Goal: Task Accomplishment & Management: Manage account settings

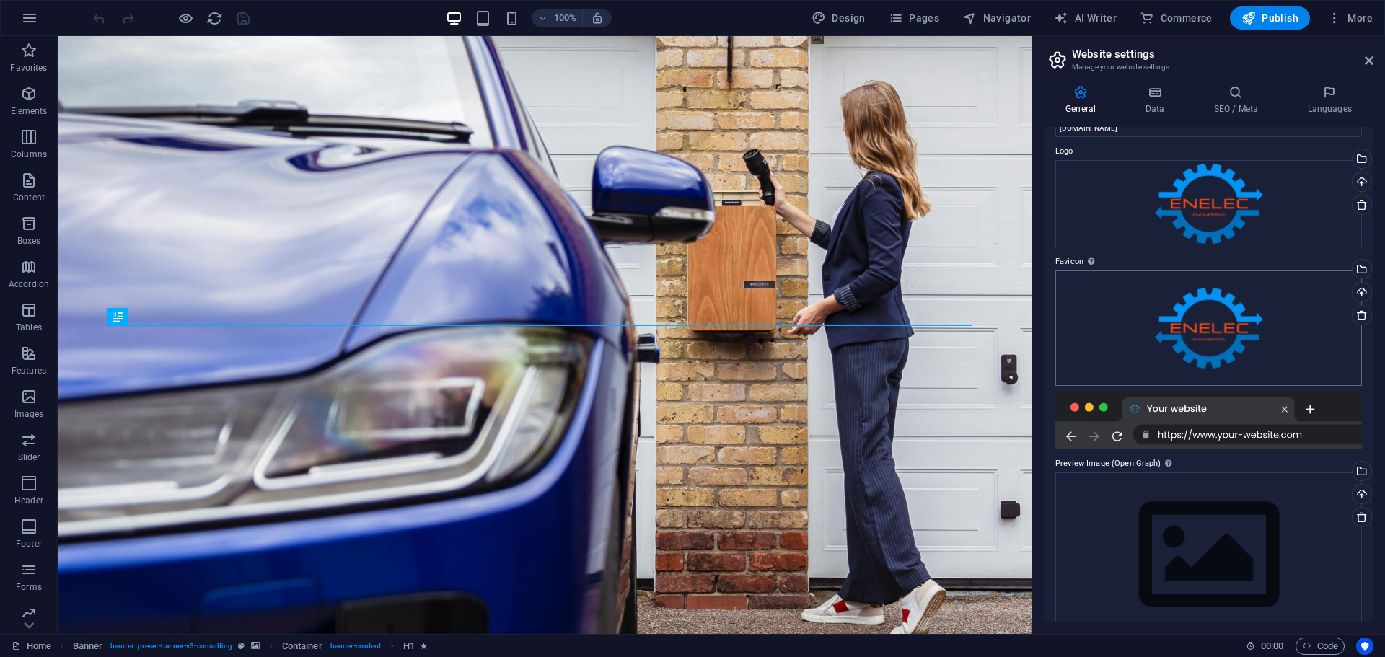
scroll to position [63, 0]
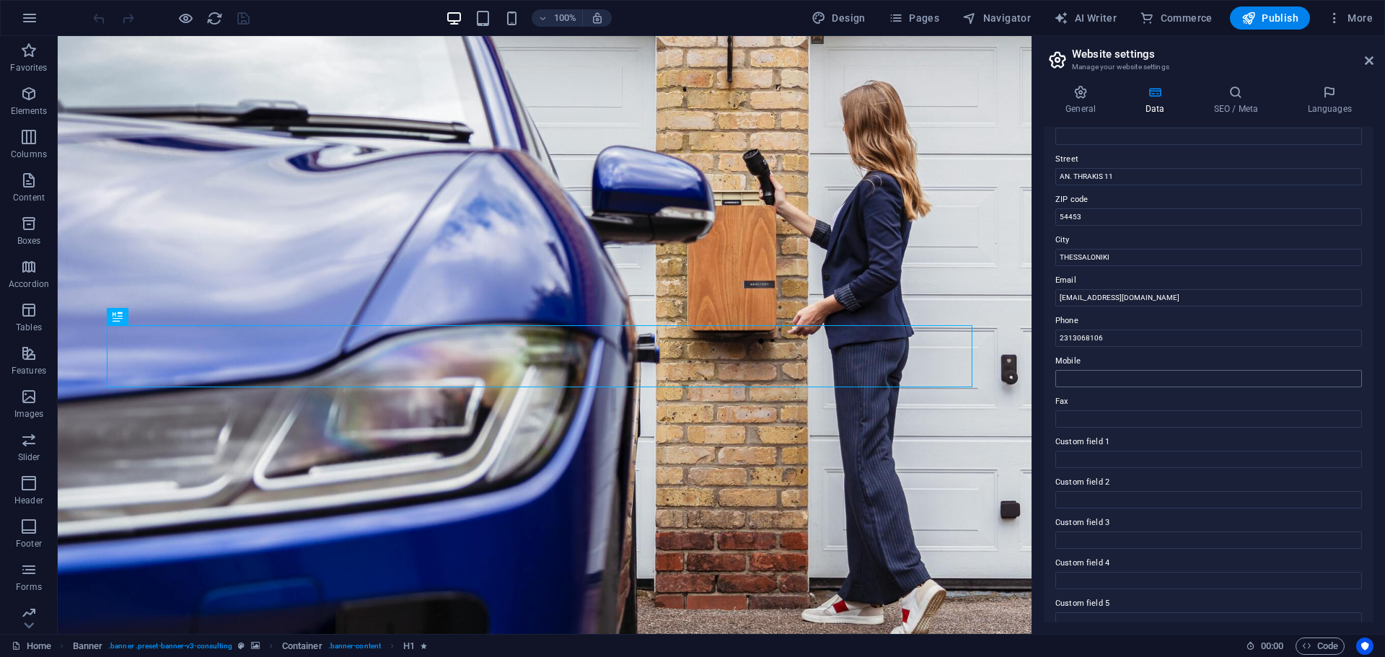
scroll to position [198, 0]
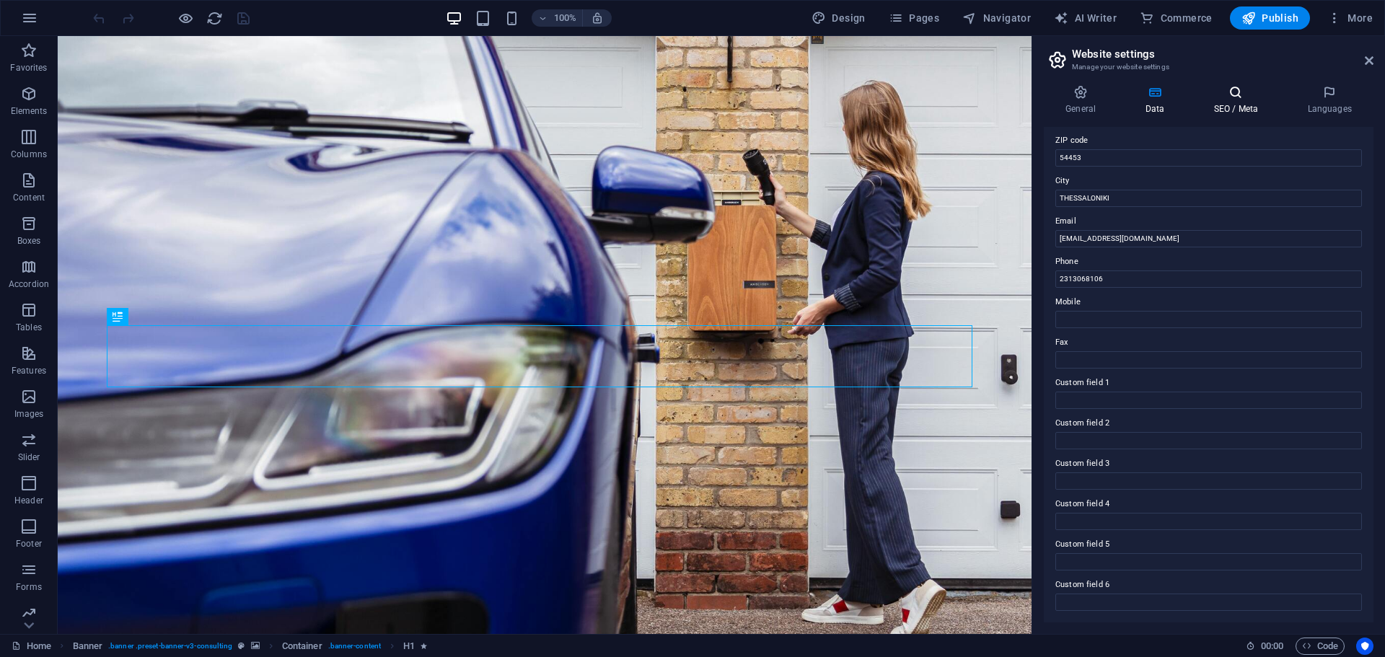
click at [1250, 98] on icon at bounding box center [1235, 92] width 88 height 14
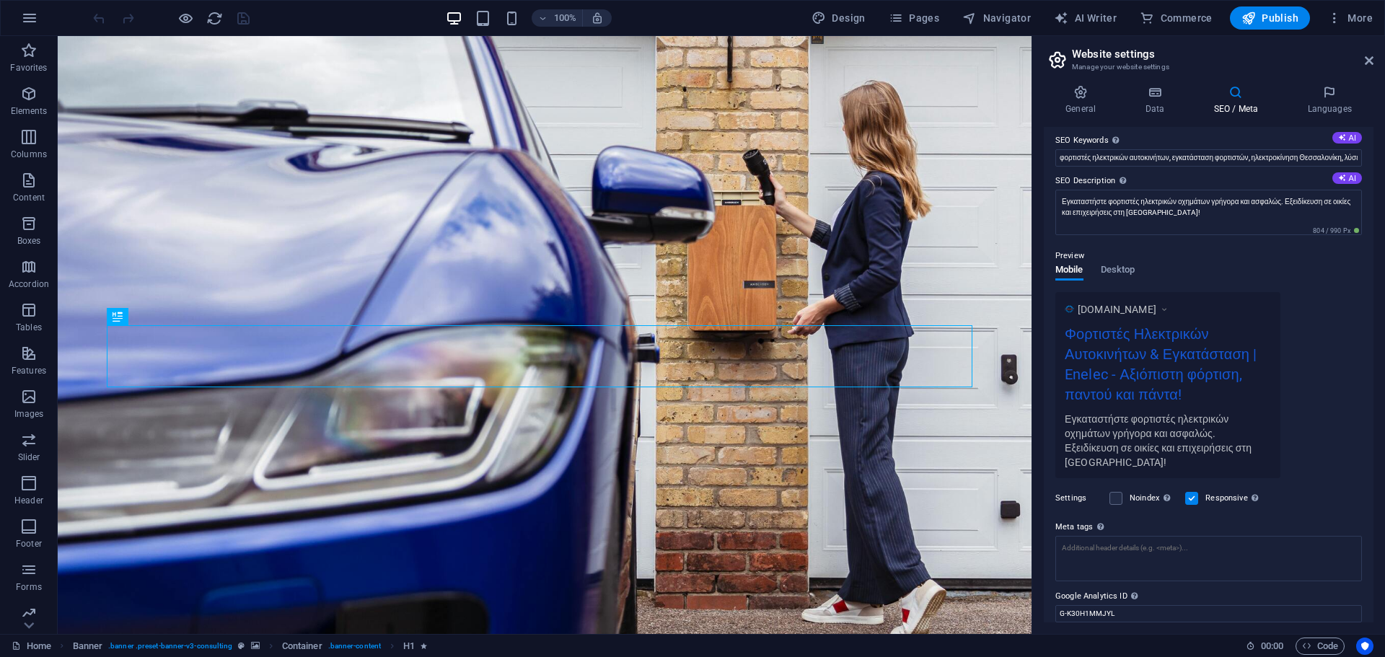
scroll to position [139, 0]
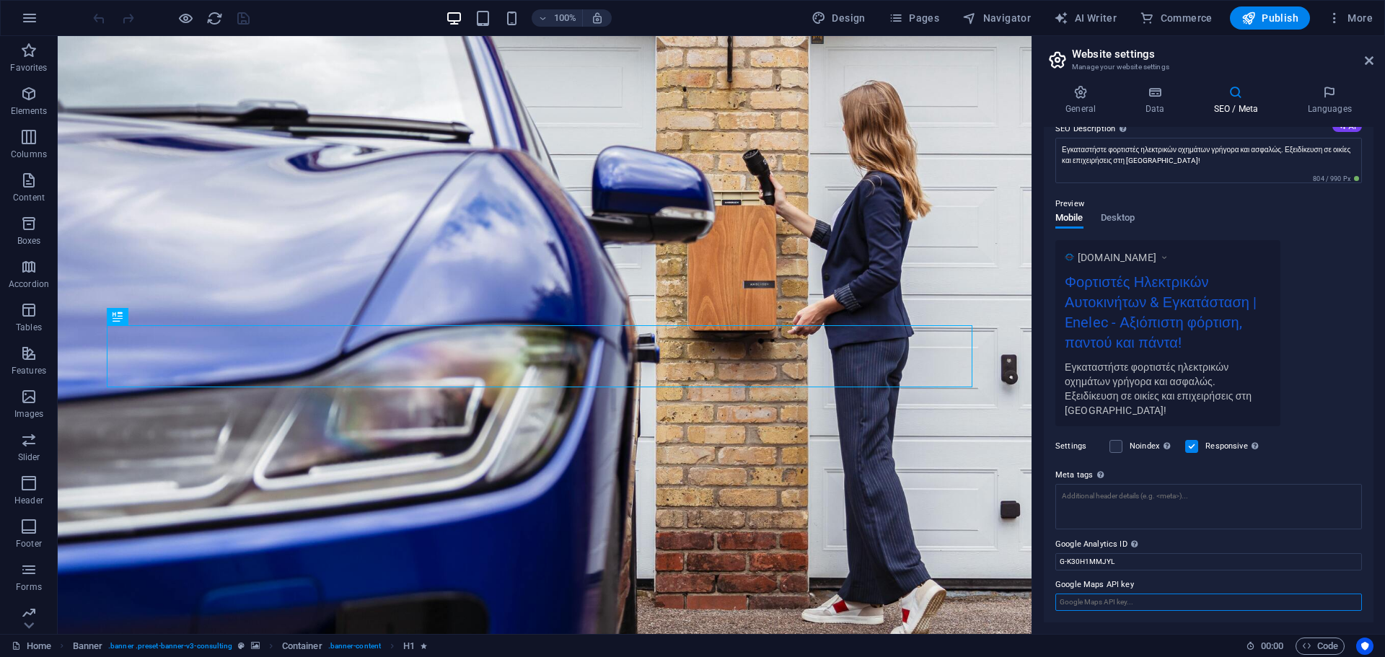
click at [1131, 599] on input "Google Maps API key" at bounding box center [1208, 601] width 306 height 17
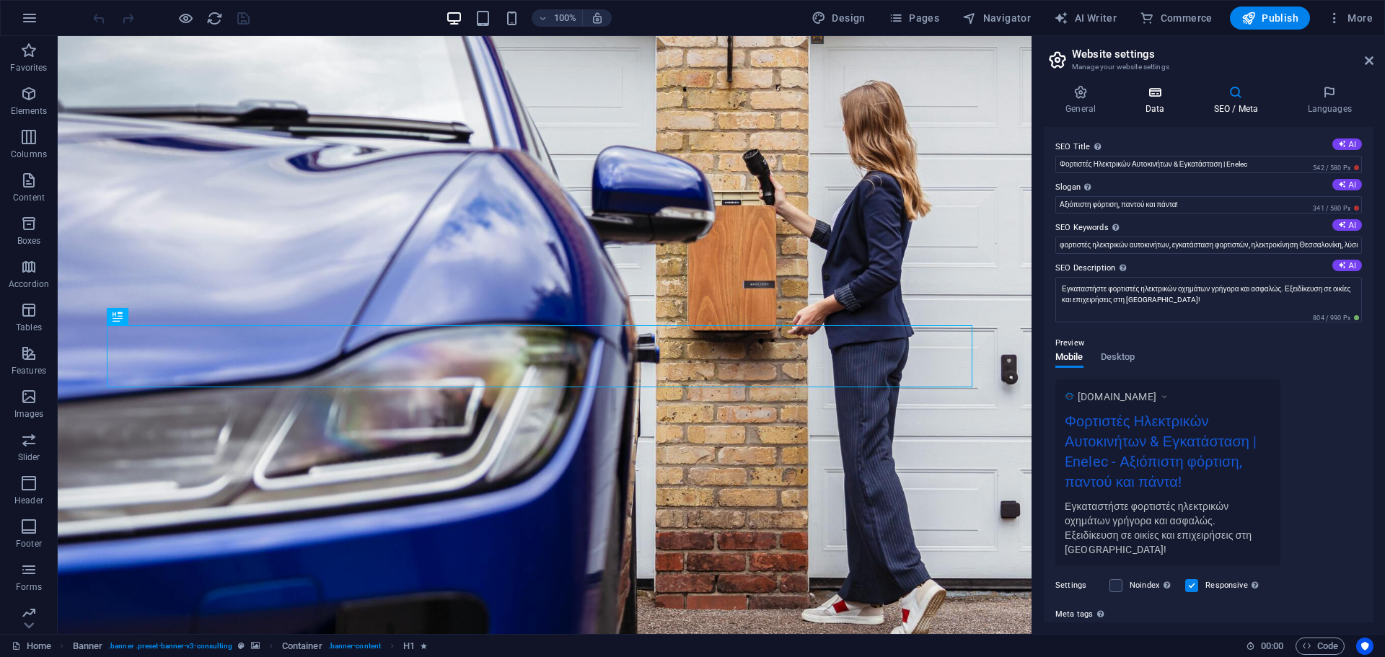
click at [1155, 100] on h4 "Data" at bounding box center [1157, 100] width 69 height 30
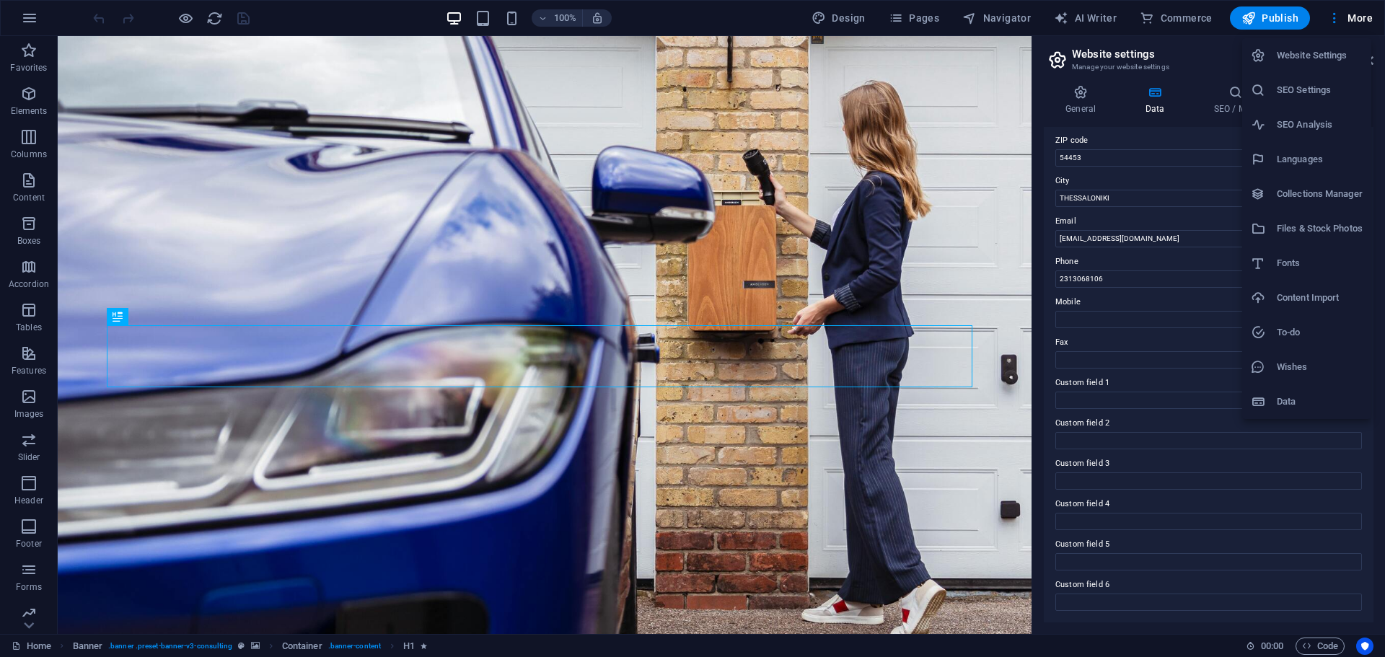
click at [1286, 395] on h6 "Data" at bounding box center [1319, 401] width 86 height 17
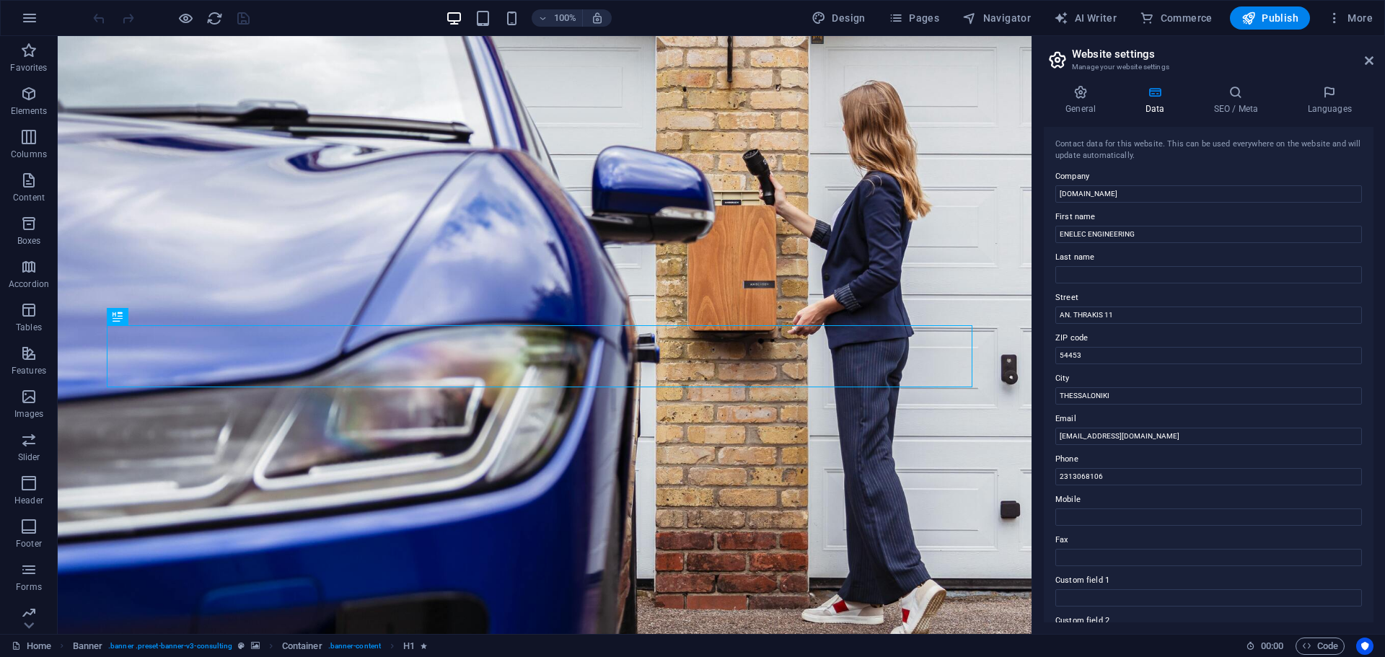
scroll to position [198, 0]
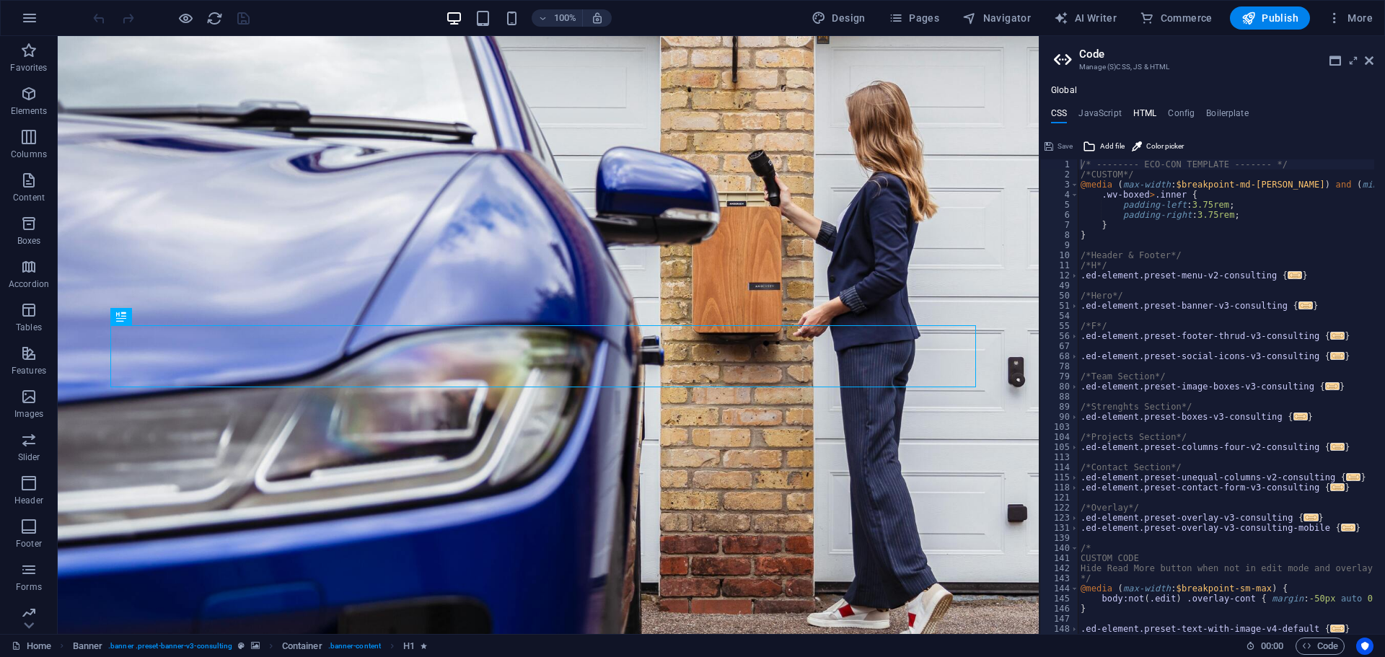
click at [1152, 111] on h4 "HTML" at bounding box center [1145, 116] width 24 height 16
type textarea "<a href="#main-content" class="wv-link-content button">Skip to main content</a>"
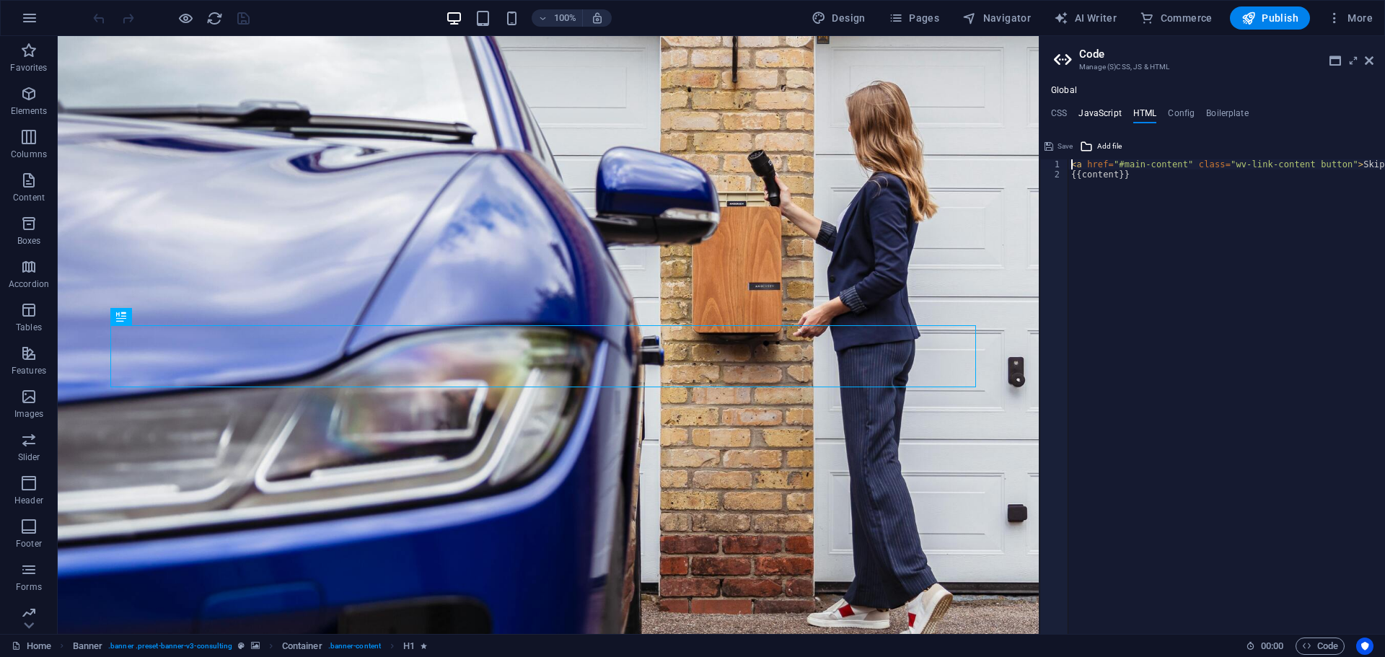
click at [1110, 116] on h4 "JavaScript" at bounding box center [1099, 116] width 43 height 16
type textarea "/* JS for preset "Menu V2" */"
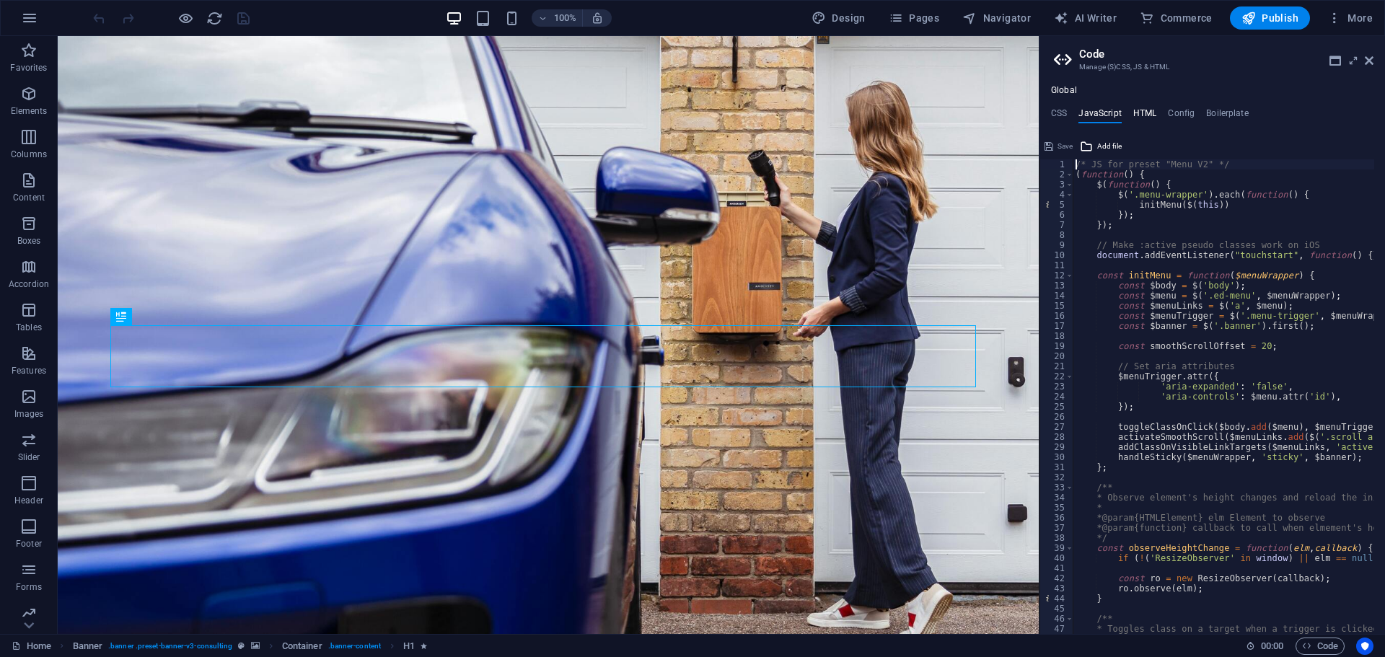
click at [1138, 112] on h4 "HTML" at bounding box center [1145, 116] width 24 height 16
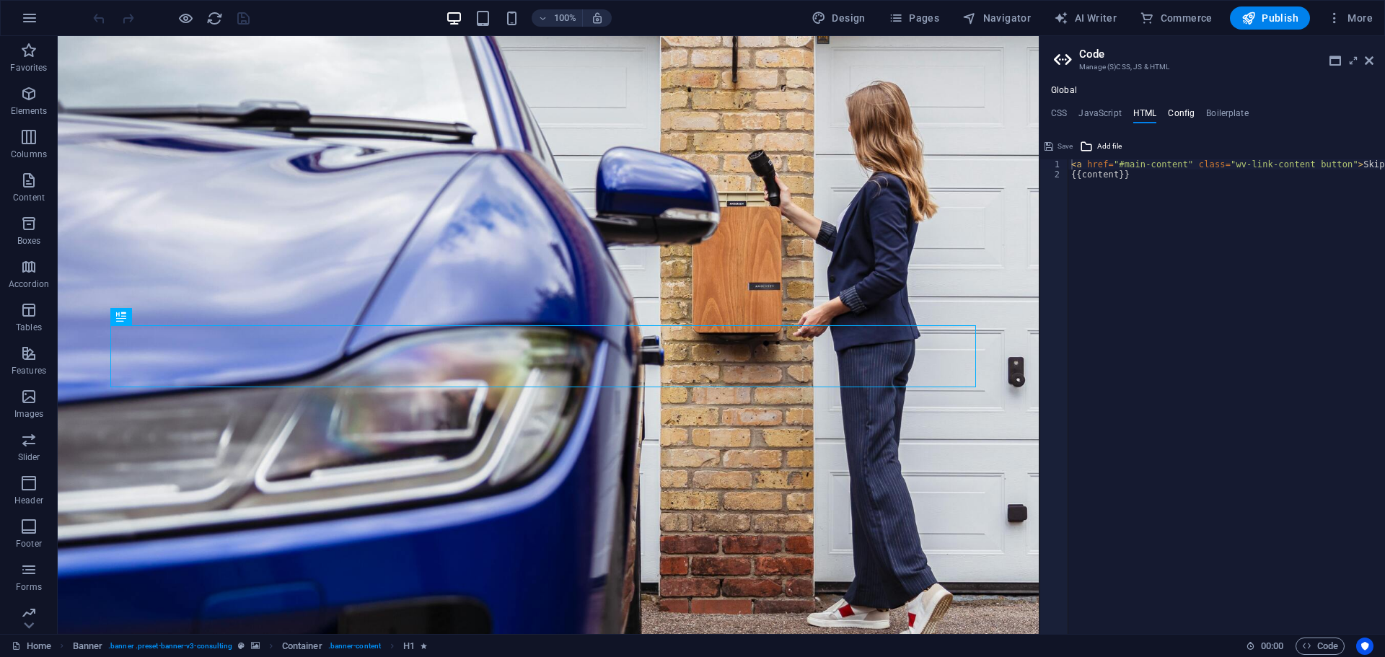
click at [1178, 110] on h4 "Config" at bounding box center [1180, 116] width 27 height 16
type textarea "$color-background: #FFFFFF;"
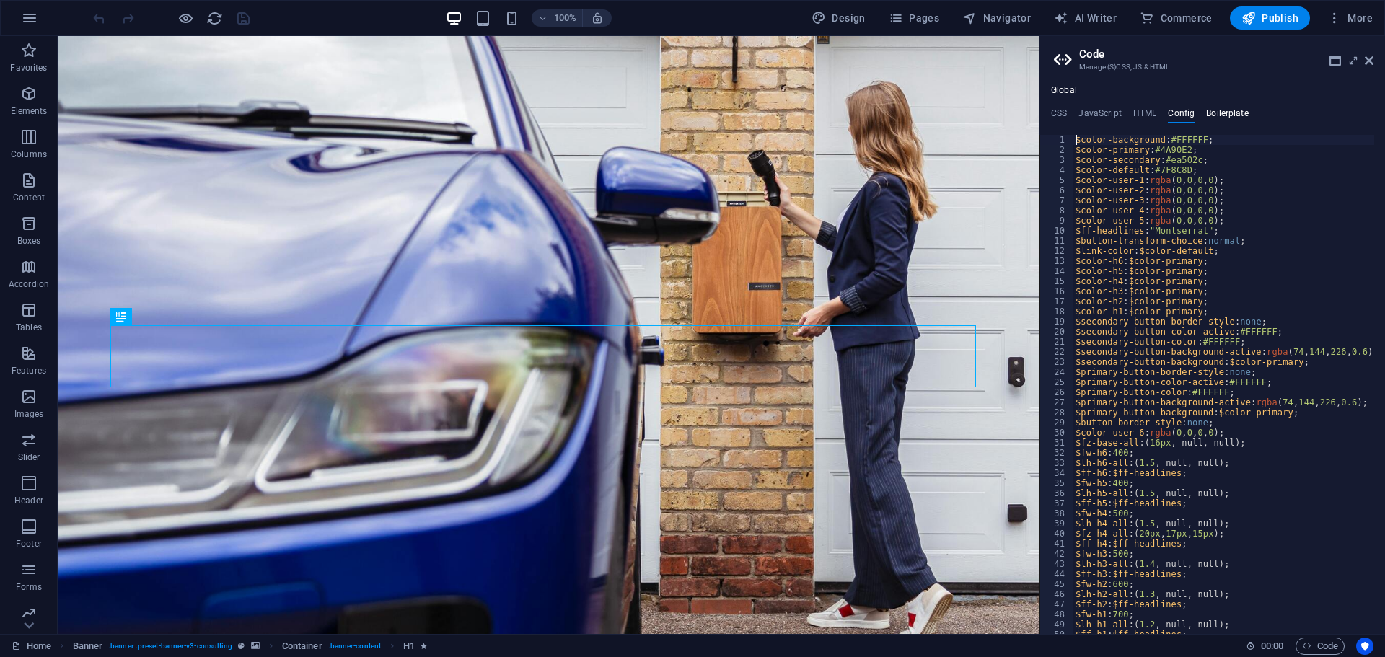
click at [1219, 109] on h4 "Boilerplate" at bounding box center [1227, 116] width 43 height 16
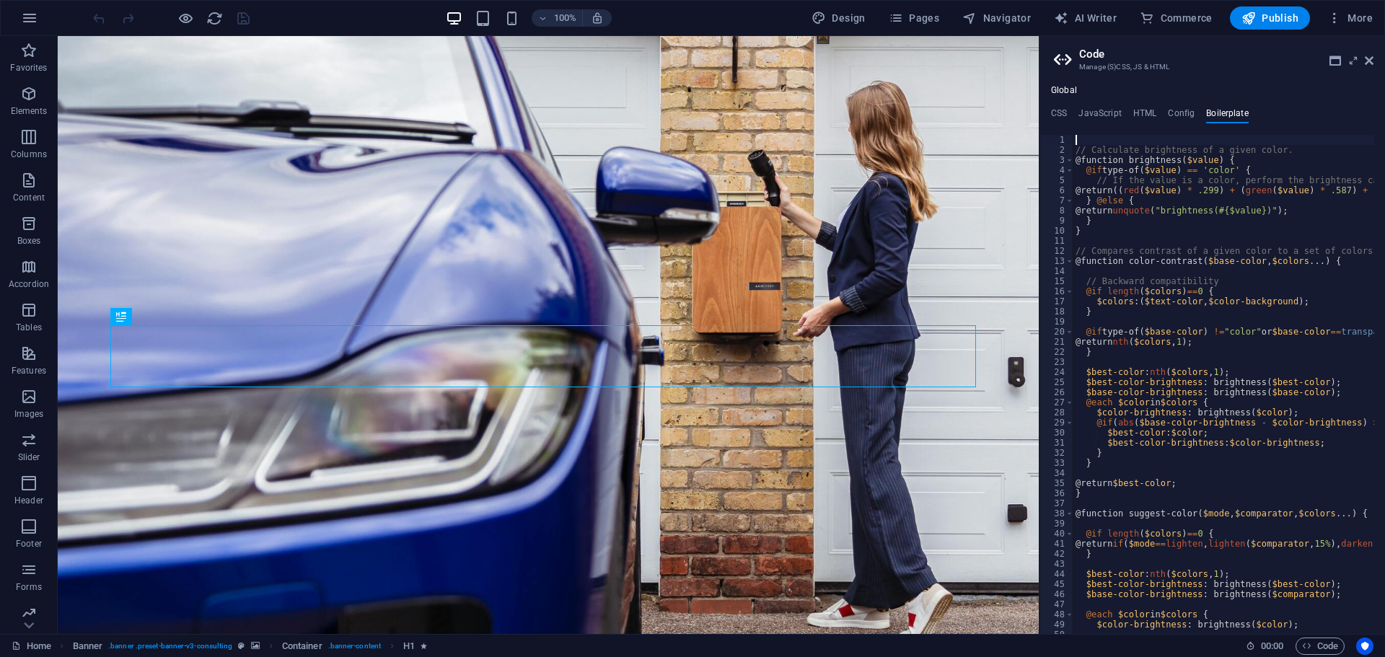
click at [1126, 109] on ul "CSS JavaScript HTML Config Boilerplate" at bounding box center [1211, 116] width 345 height 16
click at [1133, 109] on h4 "HTML" at bounding box center [1145, 116] width 24 height 16
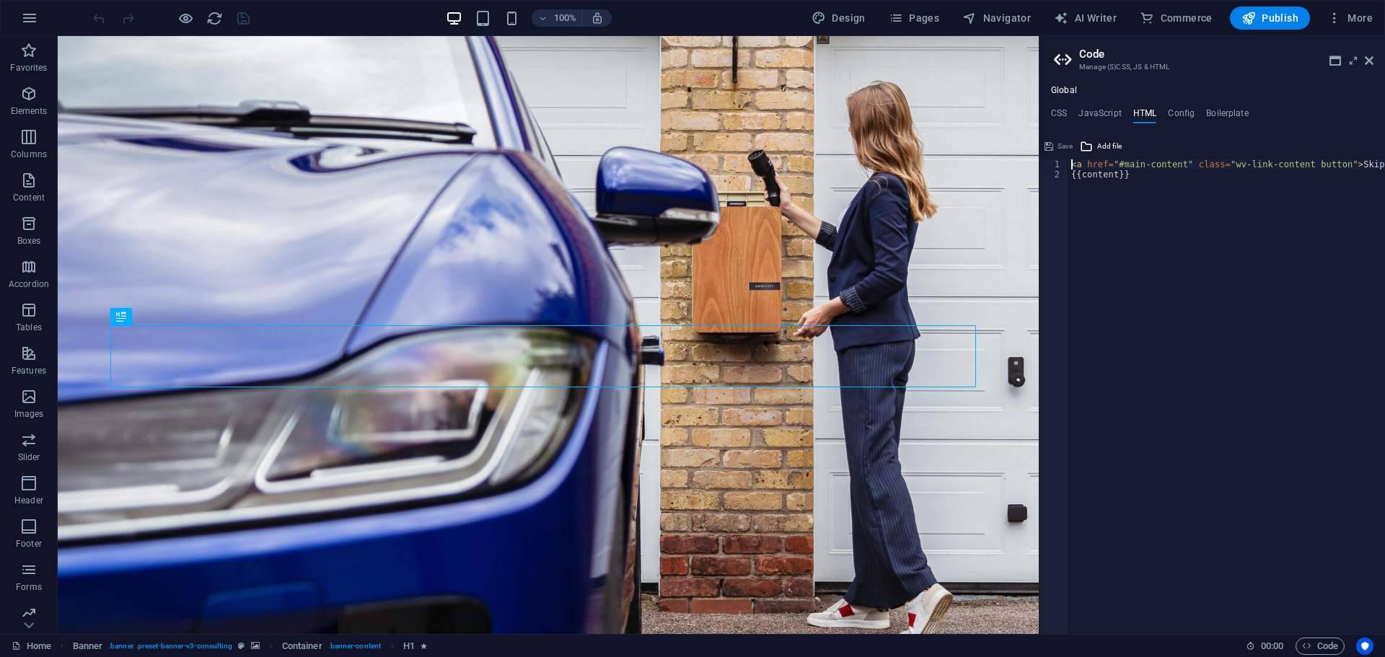
click at [1336, 165] on div "< a href = "#main-content" class = "wv-link-content button" > Skip to main cont…" at bounding box center [1262, 401] width 389 height 484
type textarea "{{content}}"
click at [1052, 111] on h4 "CSS" at bounding box center [1059, 116] width 16 height 16
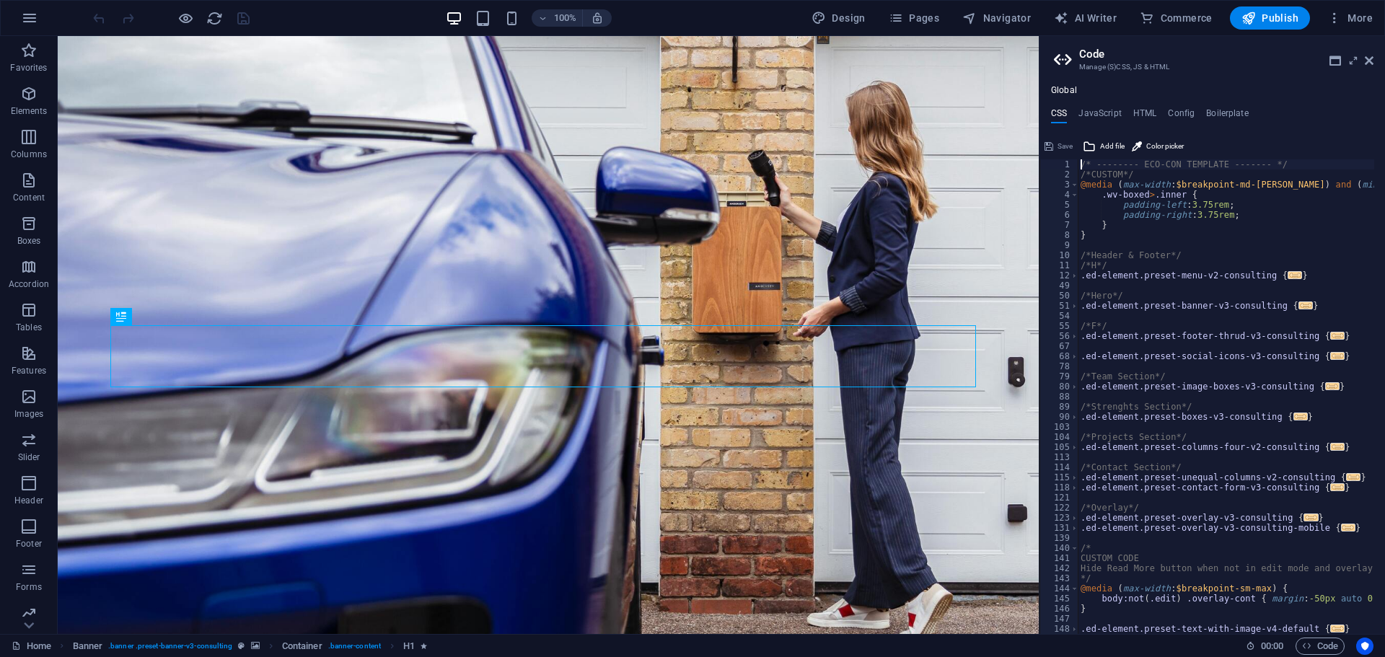
scroll to position [51, 0]
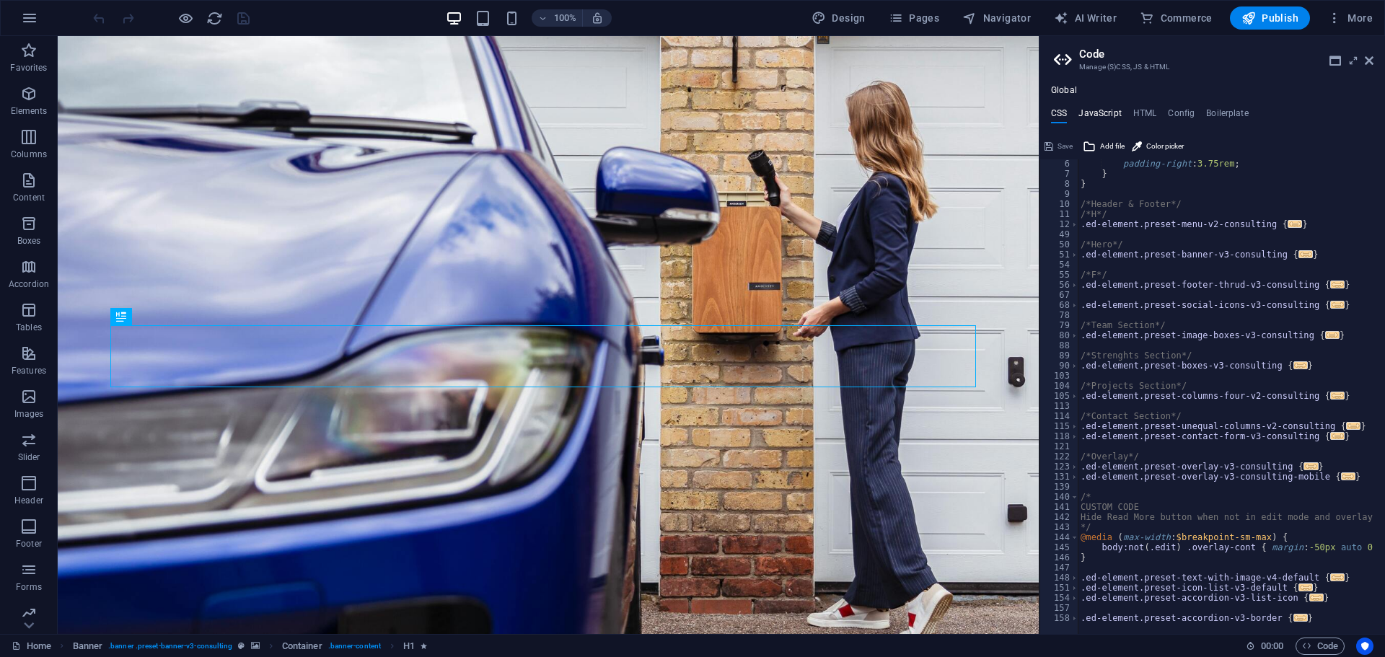
click at [1111, 118] on h4 "JavaScript" at bounding box center [1099, 116] width 43 height 16
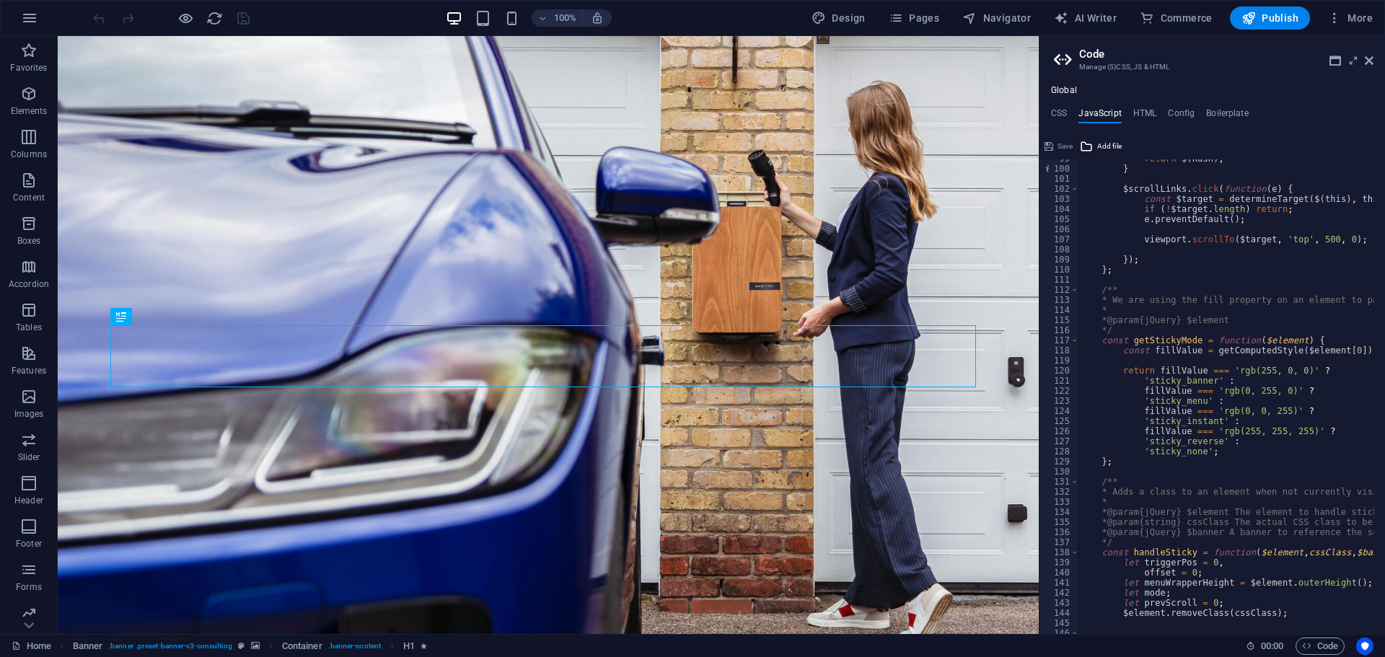
scroll to position [1341, 0]
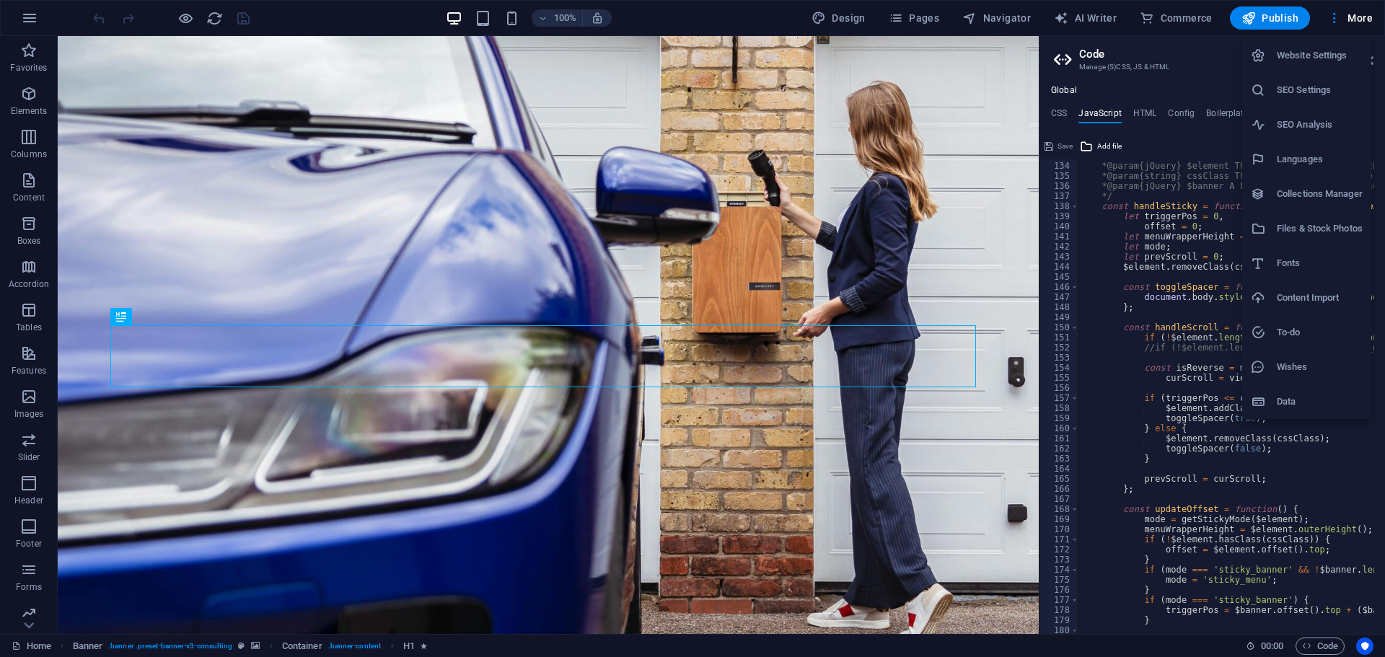
click at [988, 17] on div at bounding box center [692, 328] width 1385 height 657
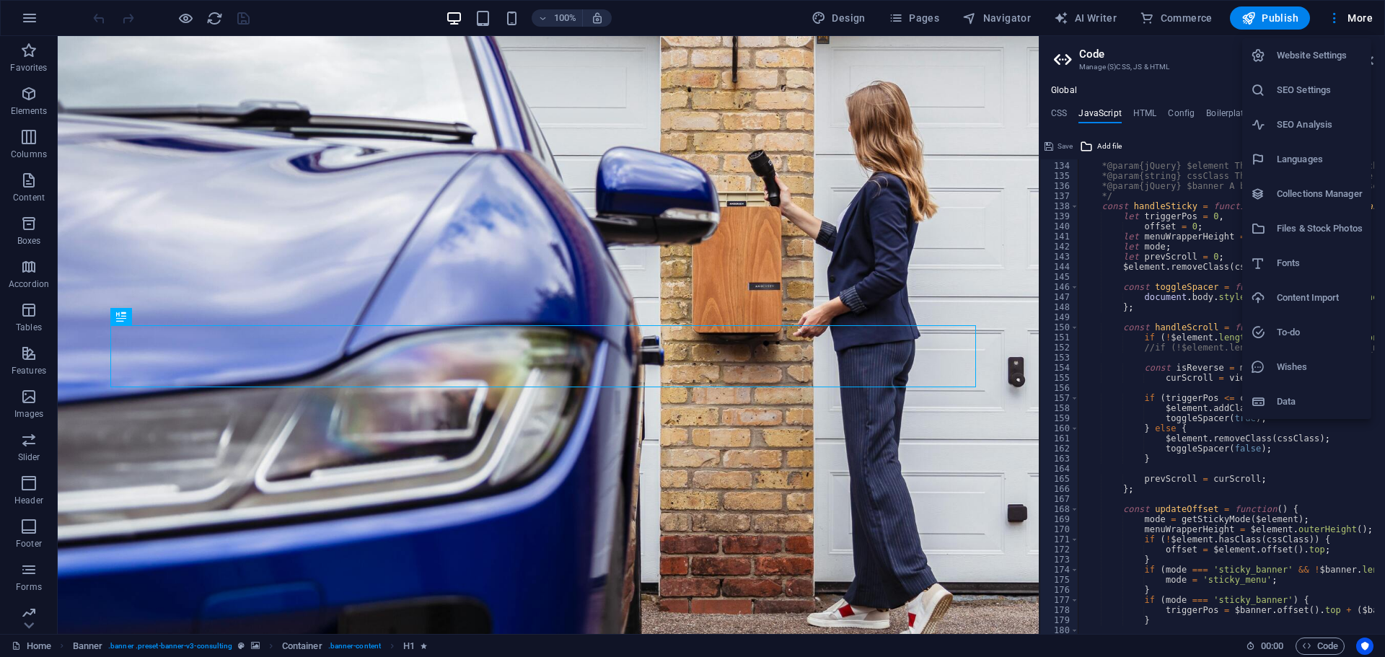
click at [1294, 395] on h6 "Data" at bounding box center [1319, 401] width 86 height 17
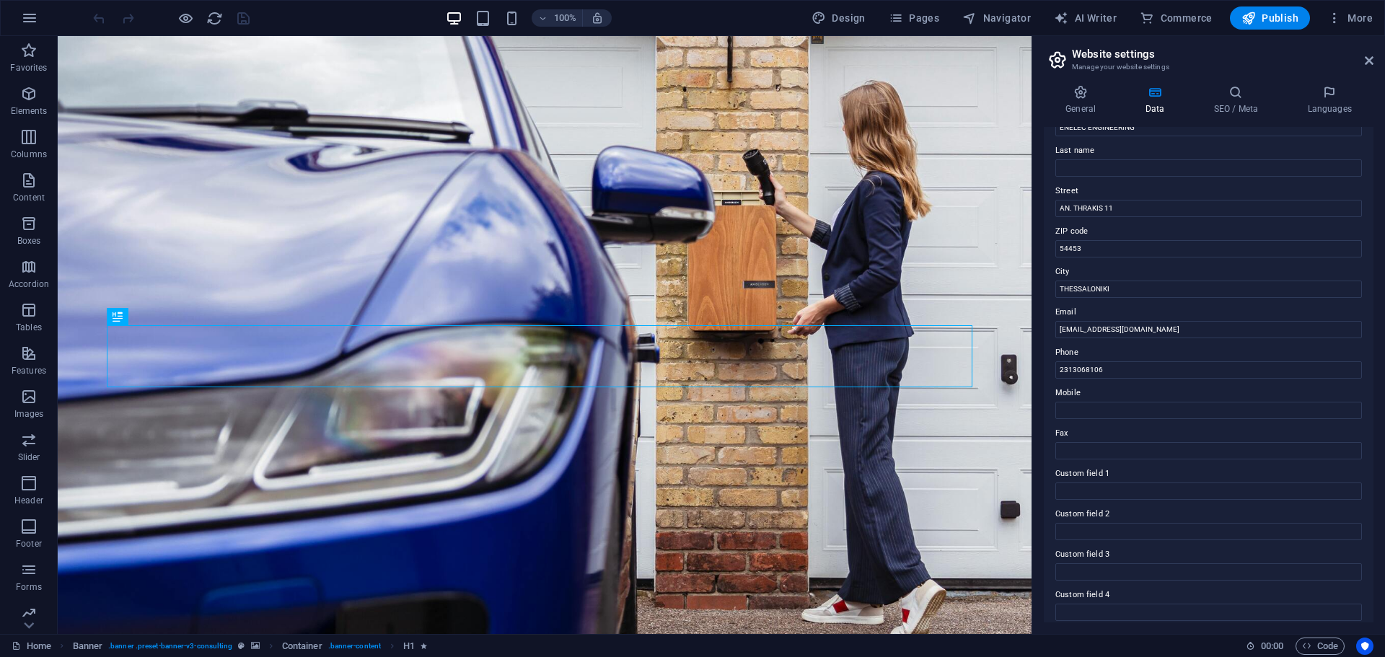
scroll to position [198, 0]
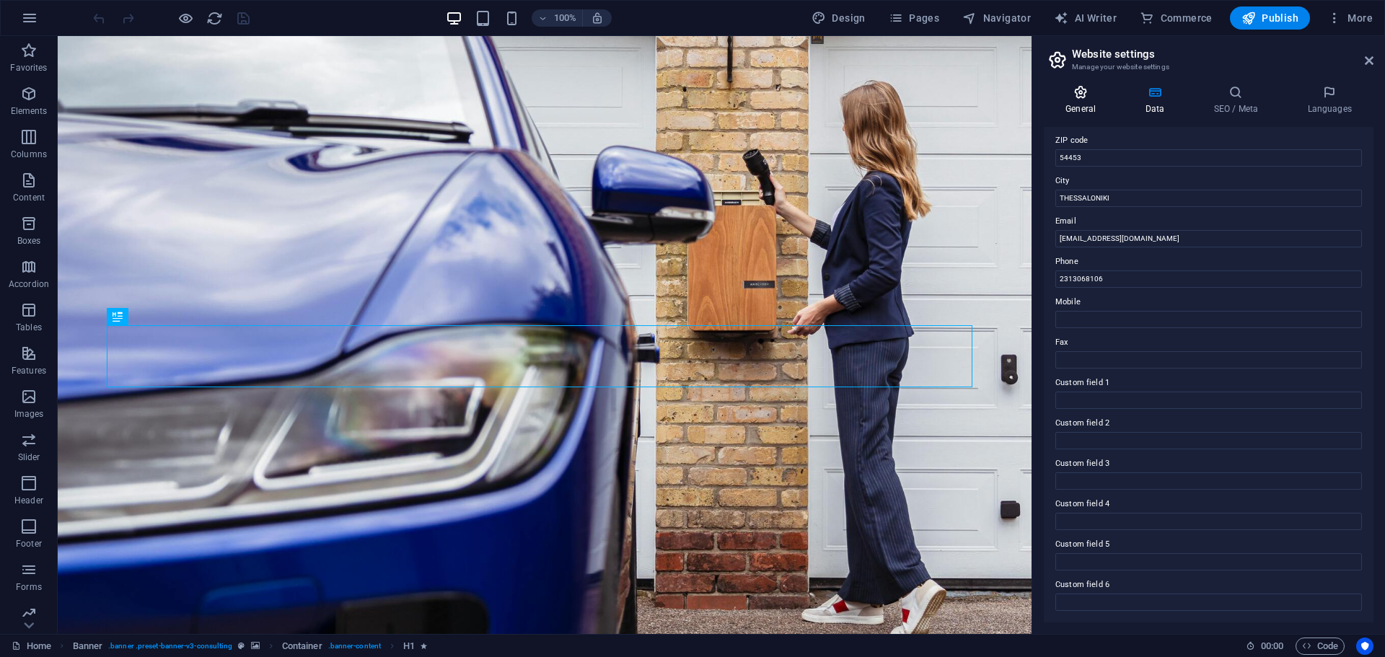
click at [1090, 99] on icon at bounding box center [1080, 92] width 74 height 14
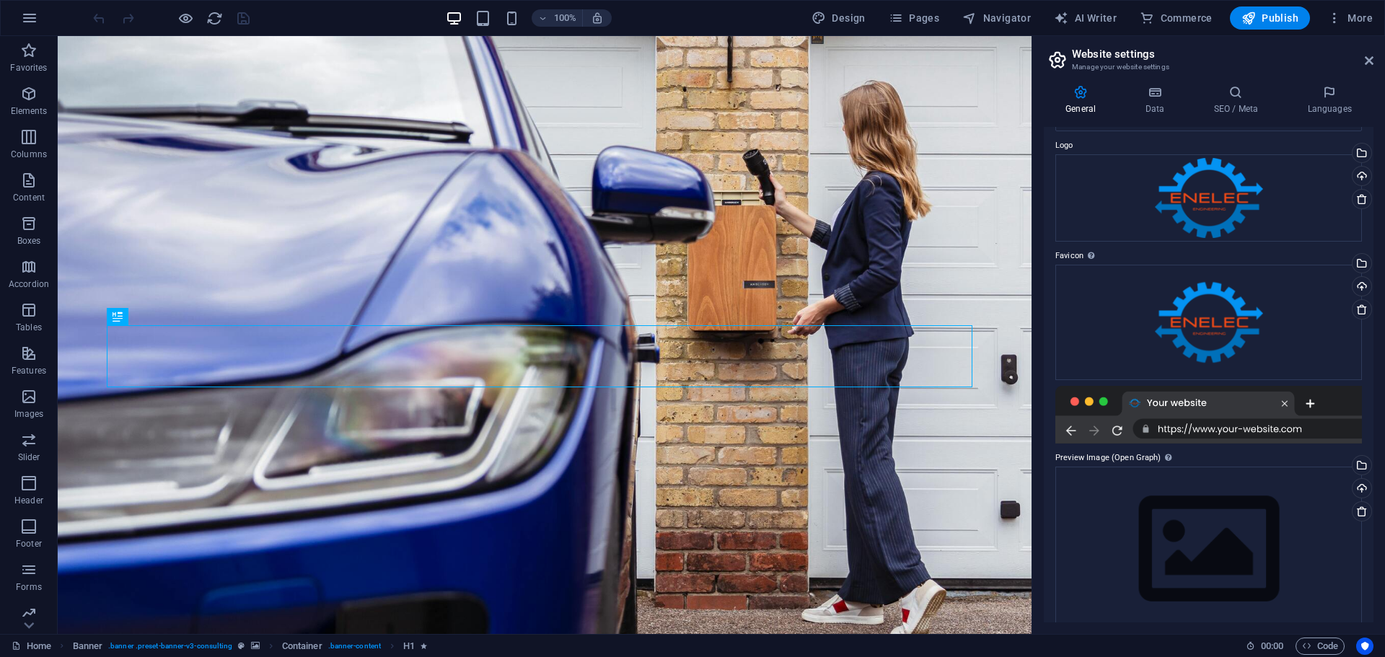
scroll to position [63, 0]
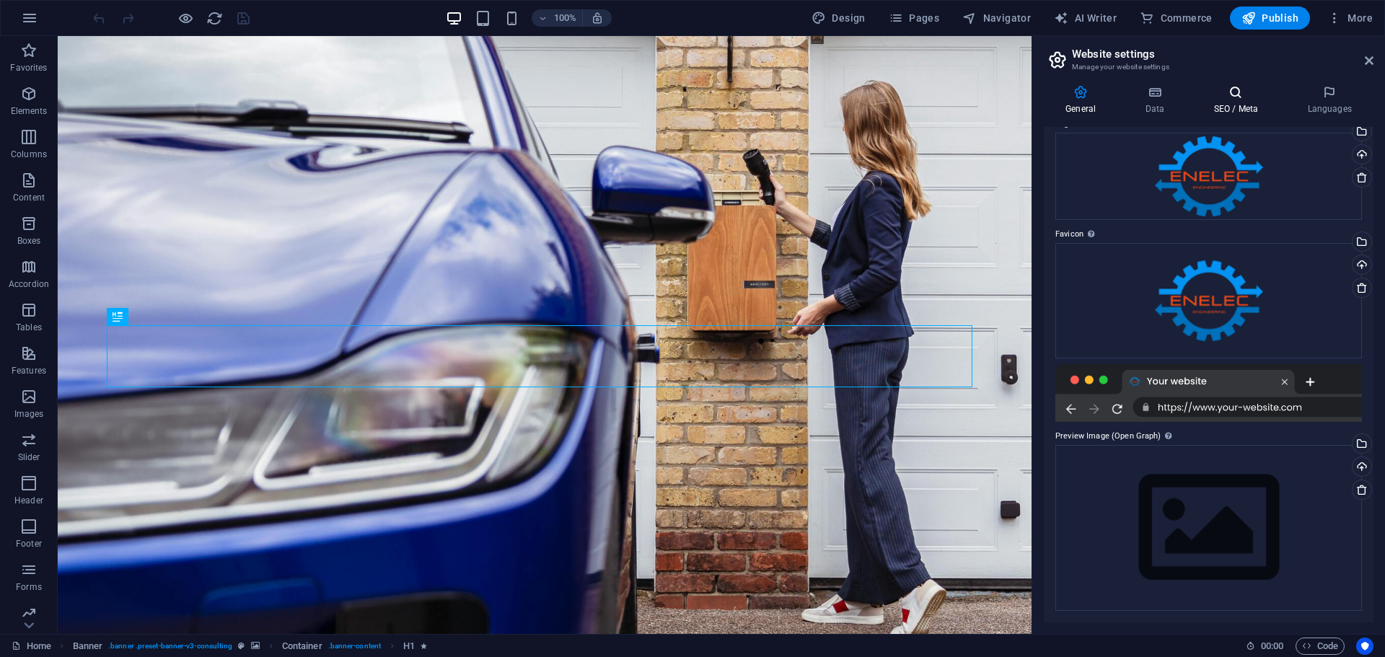
click at [1236, 106] on h4 "SEO / Meta" at bounding box center [1238, 100] width 94 height 30
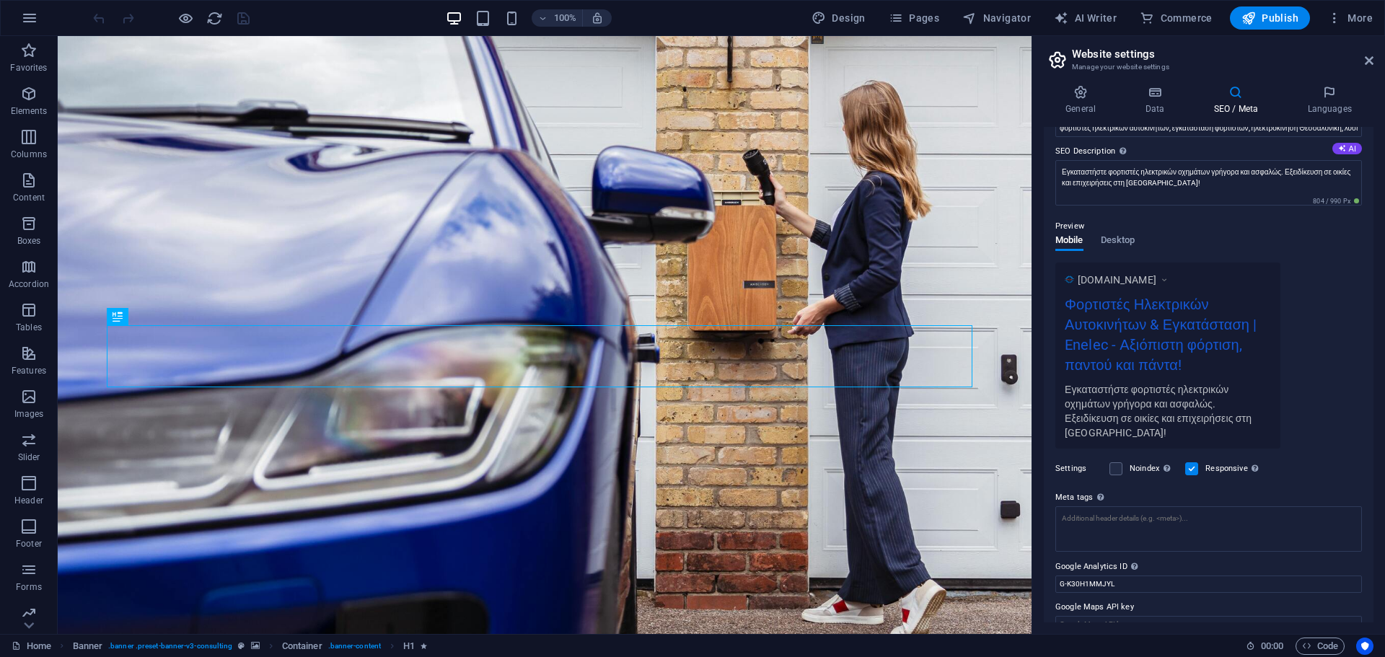
scroll to position [139, 0]
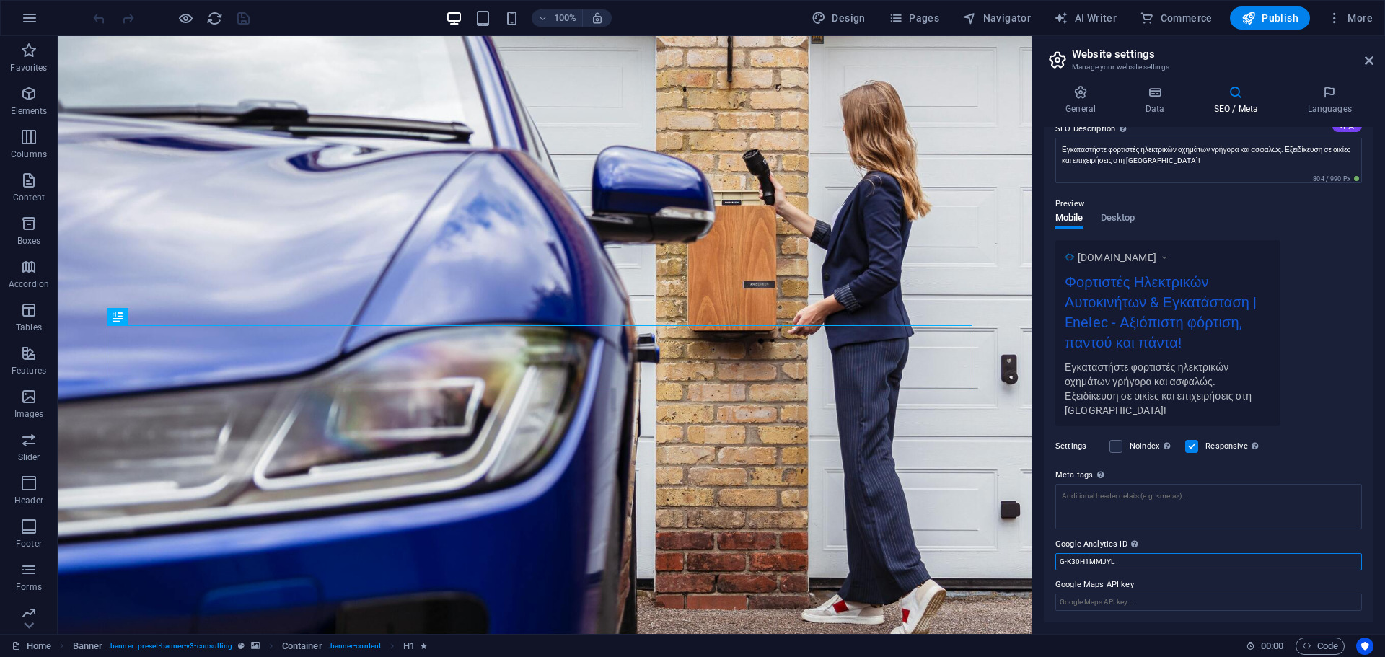
click at [1133, 559] on input "G-K30H1MMJYL" at bounding box center [1208, 561] width 306 height 17
drag, startPoint x: 1196, startPoint y: 599, endPoint x: 994, endPoint y: 561, distance: 205.5
paste input "TM-5XZJG3ZW"
type input "G-K30H1MMJYL"
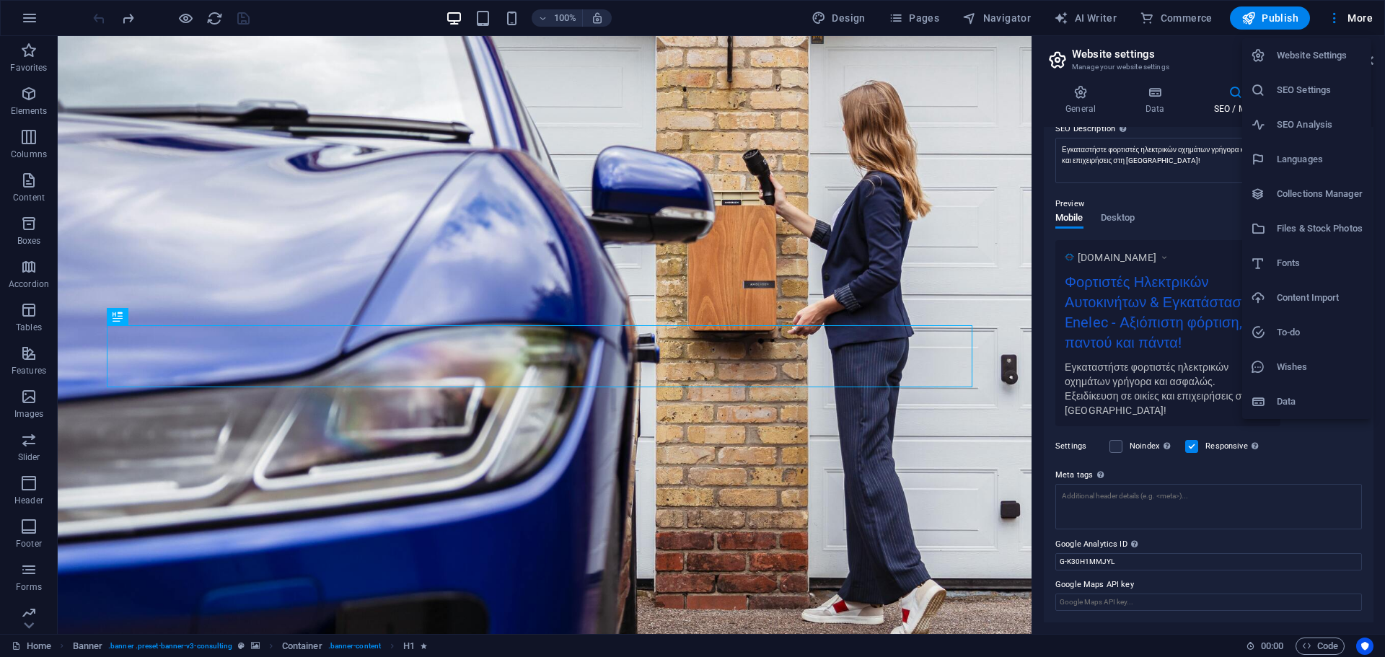
click at [1292, 182] on li "Collections Manager" at bounding box center [1306, 194] width 129 height 35
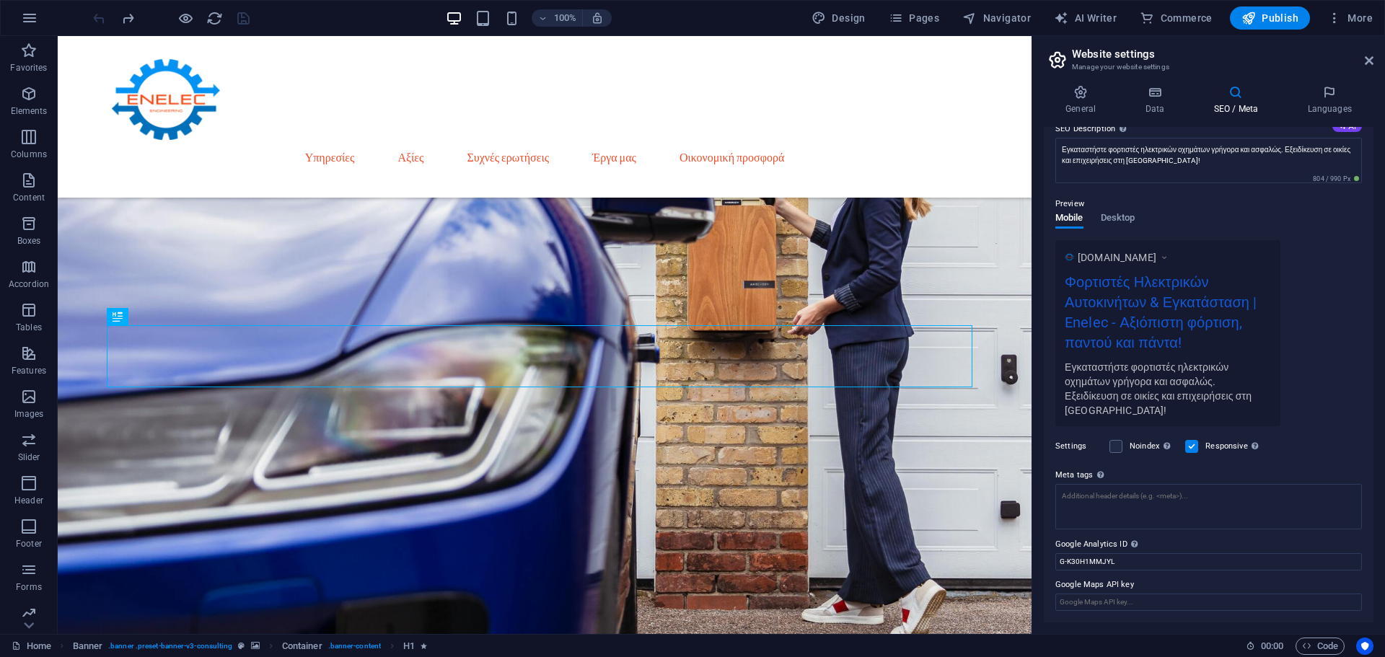
scroll to position [102, 0]
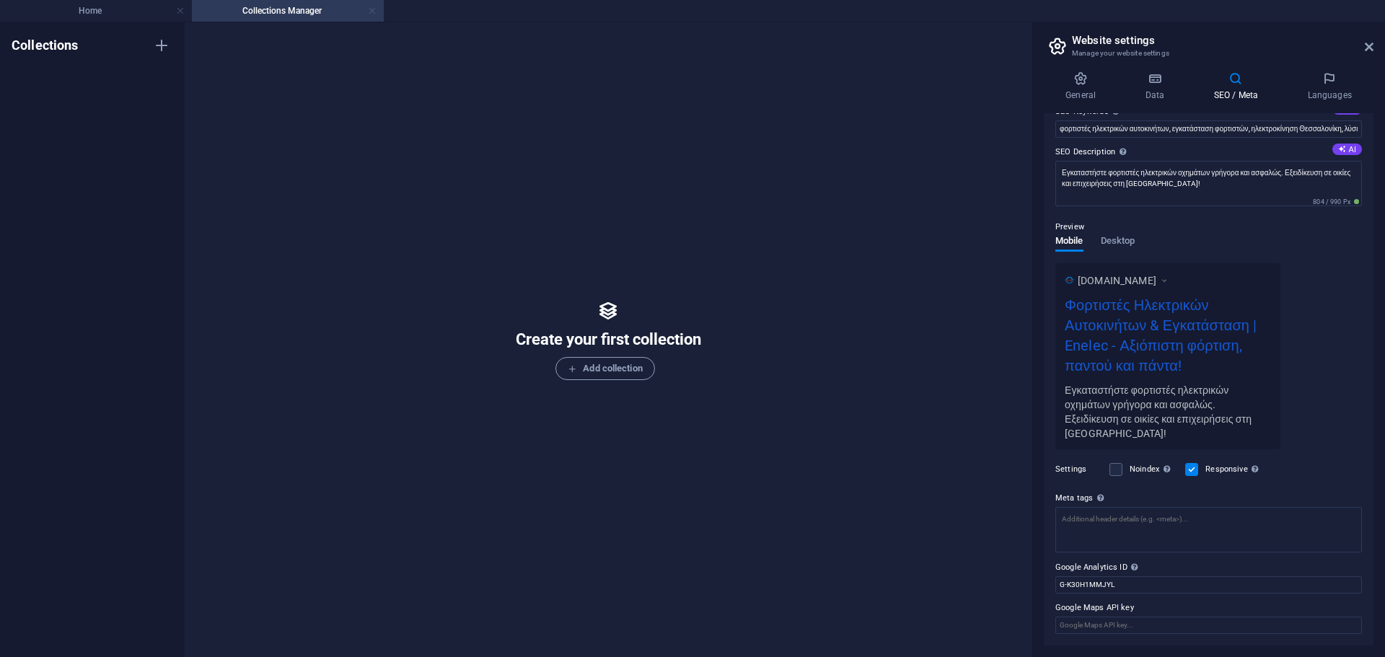
click at [371, 9] on link at bounding box center [372, 11] width 9 height 14
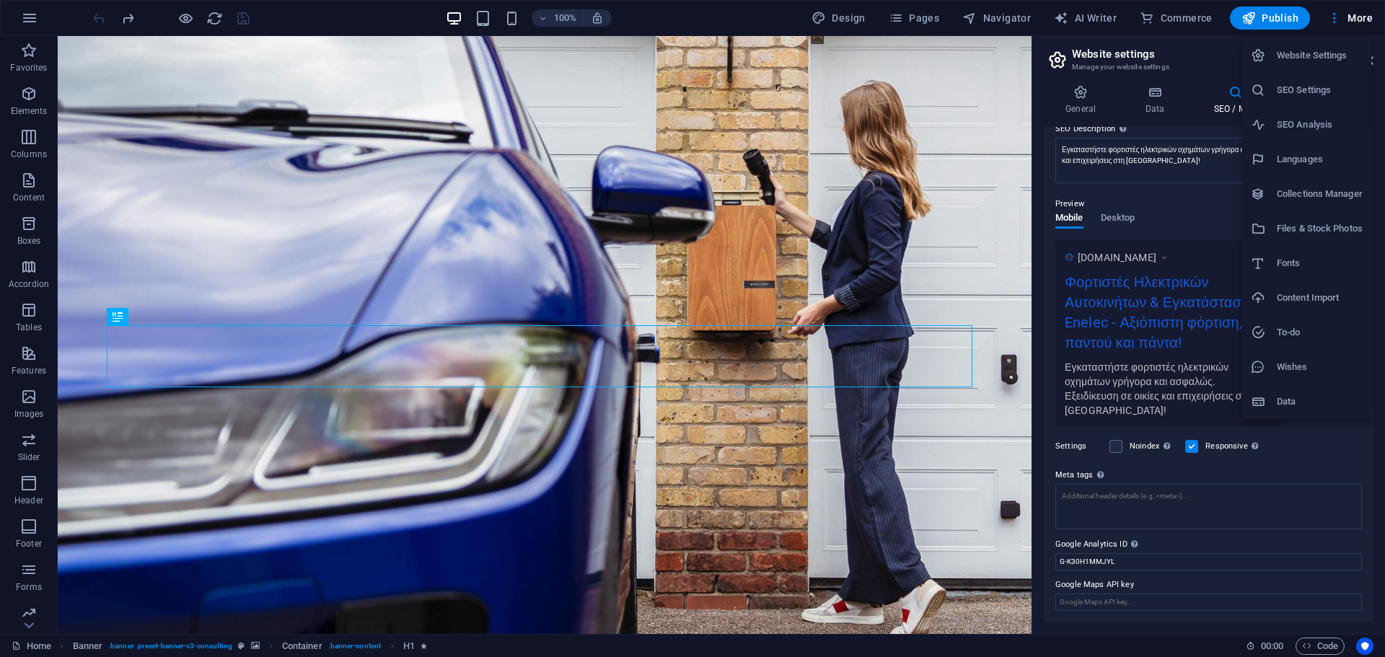
click at [1307, 115] on li "SEO Analysis" at bounding box center [1306, 124] width 129 height 35
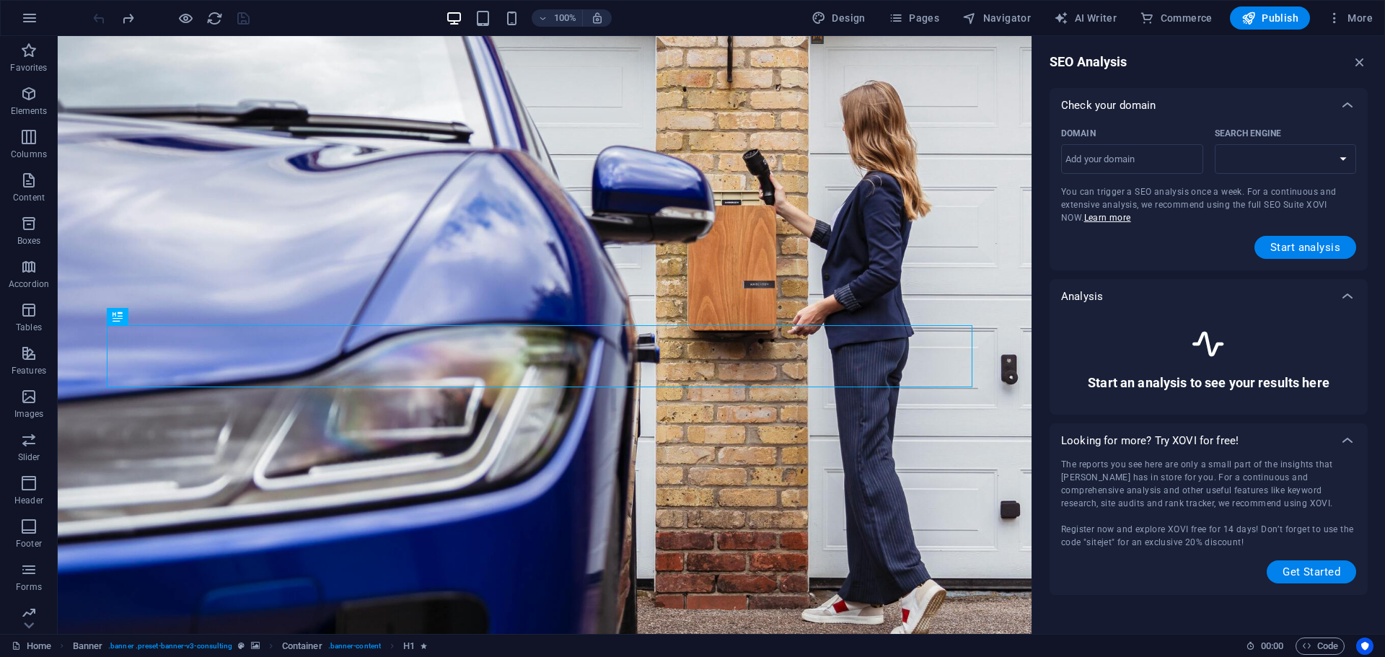
select select "[DOMAIN_NAME]"
click at [1160, 156] on input "Domain ​" at bounding box center [1132, 159] width 142 height 23
click at [1289, 158] on select "[DOMAIN_NAME] [DOMAIN_NAME] [DOMAIN_NAME] [DOMAIN_NAME] [DOMAIN_NAME] [DOMAIN_N…" at bounding box center [1285, 159] width 142 height 30
click at [1161, 158] on input "Domain ​" at bounding box center [1132, 159] width 142 height 23
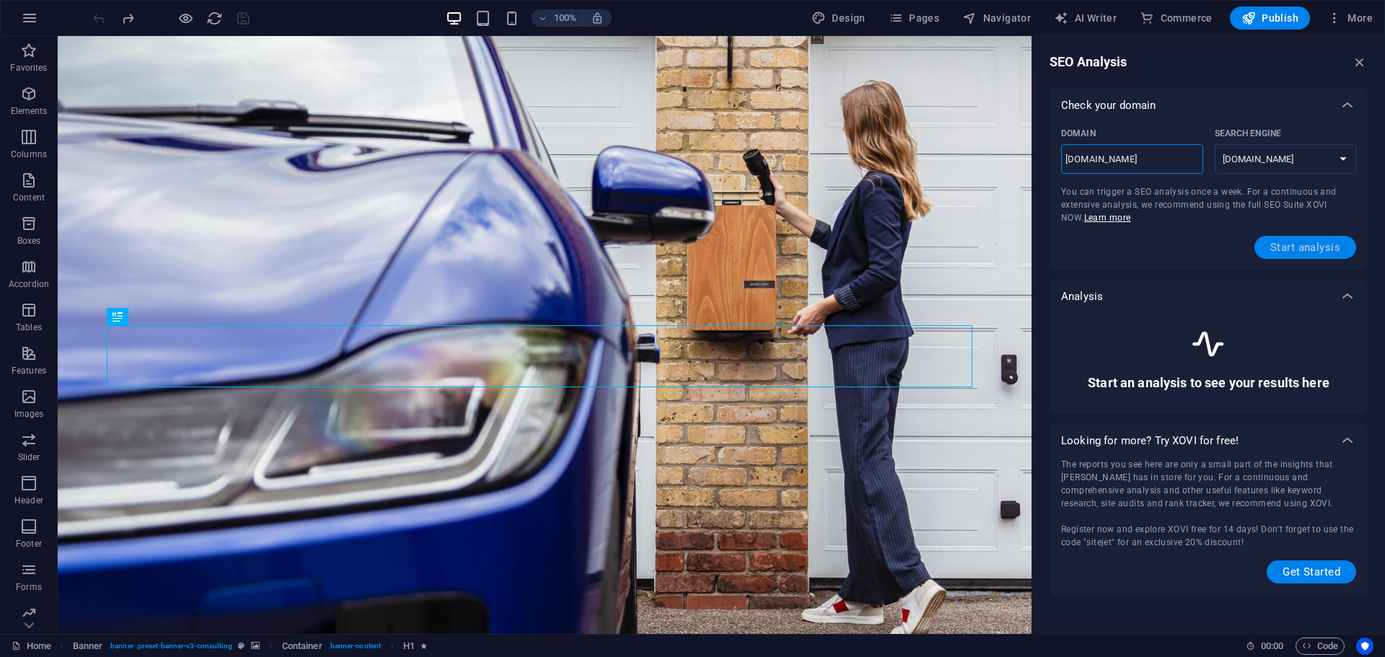
type input "[DOMAIN_NAME]"
click at [1302, 248] on span "Start analysis" at bounding box center [1305, 248] width 70 height 12
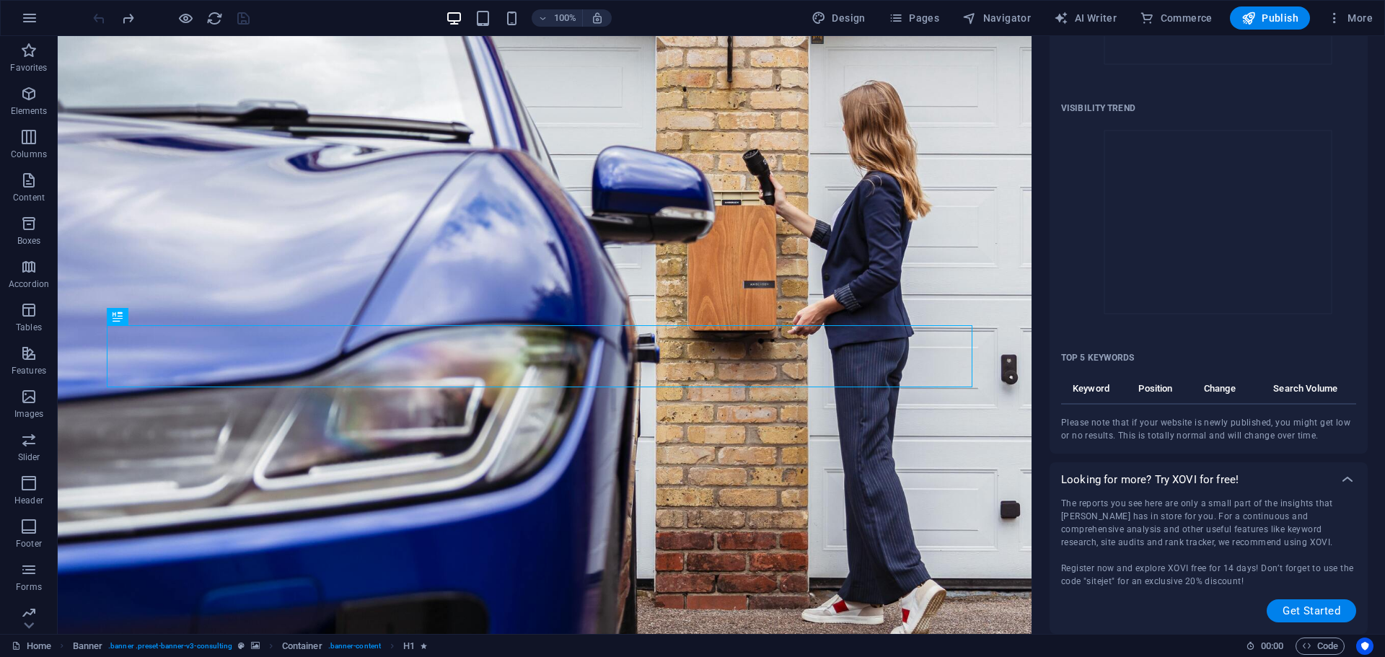
scroll to position [0, 0]
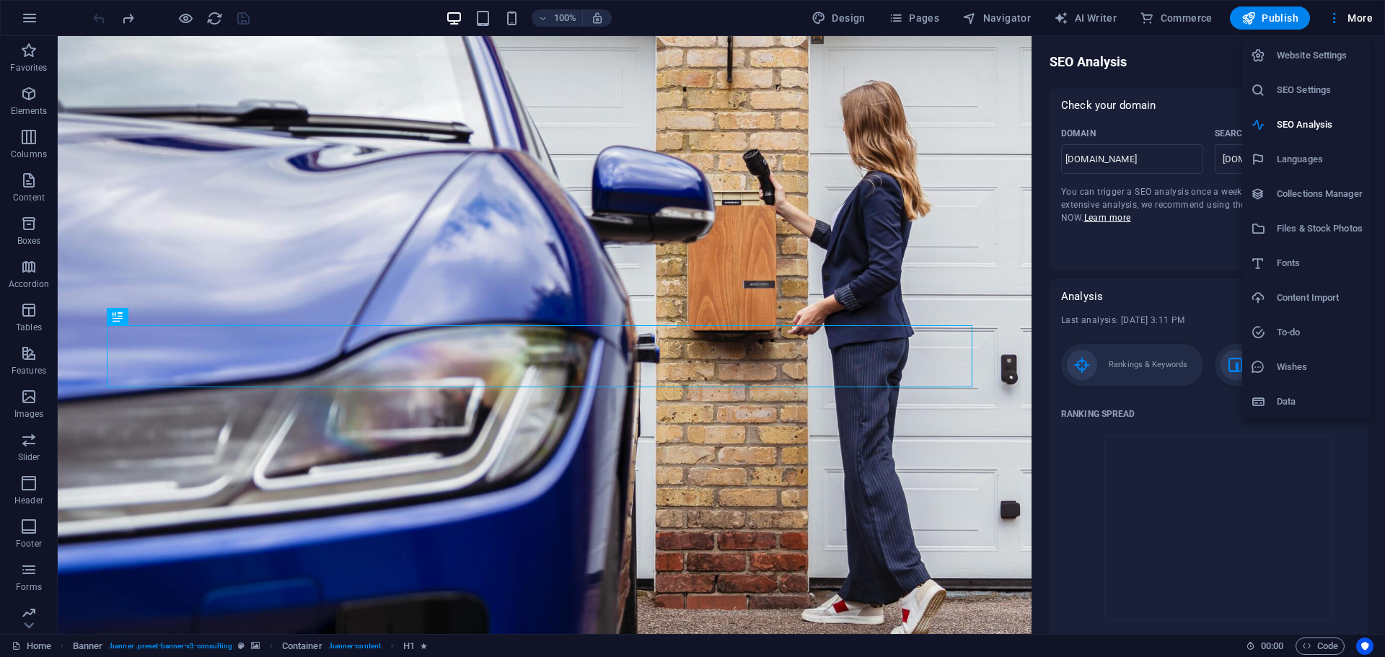
click at [1302, 86] on h6 "SEO Settings" at bounding box center [1319, 89] width 86 height 17
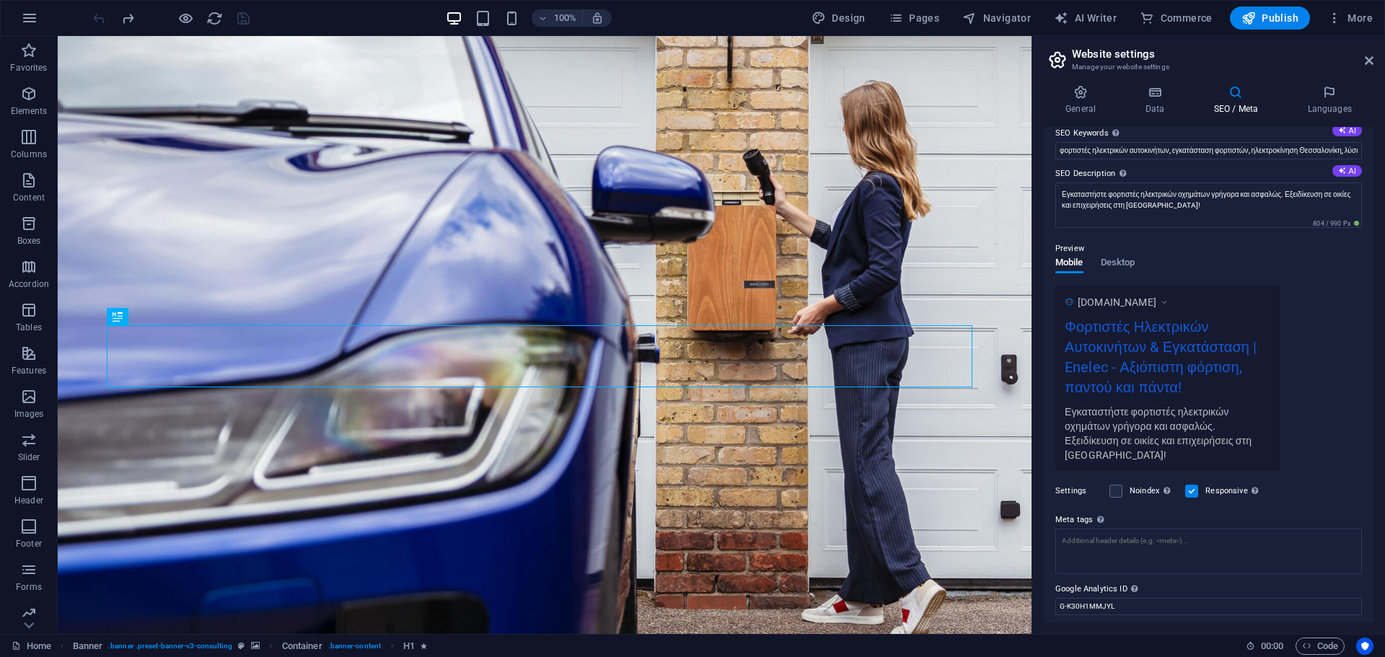
scroll to position [139, 0]
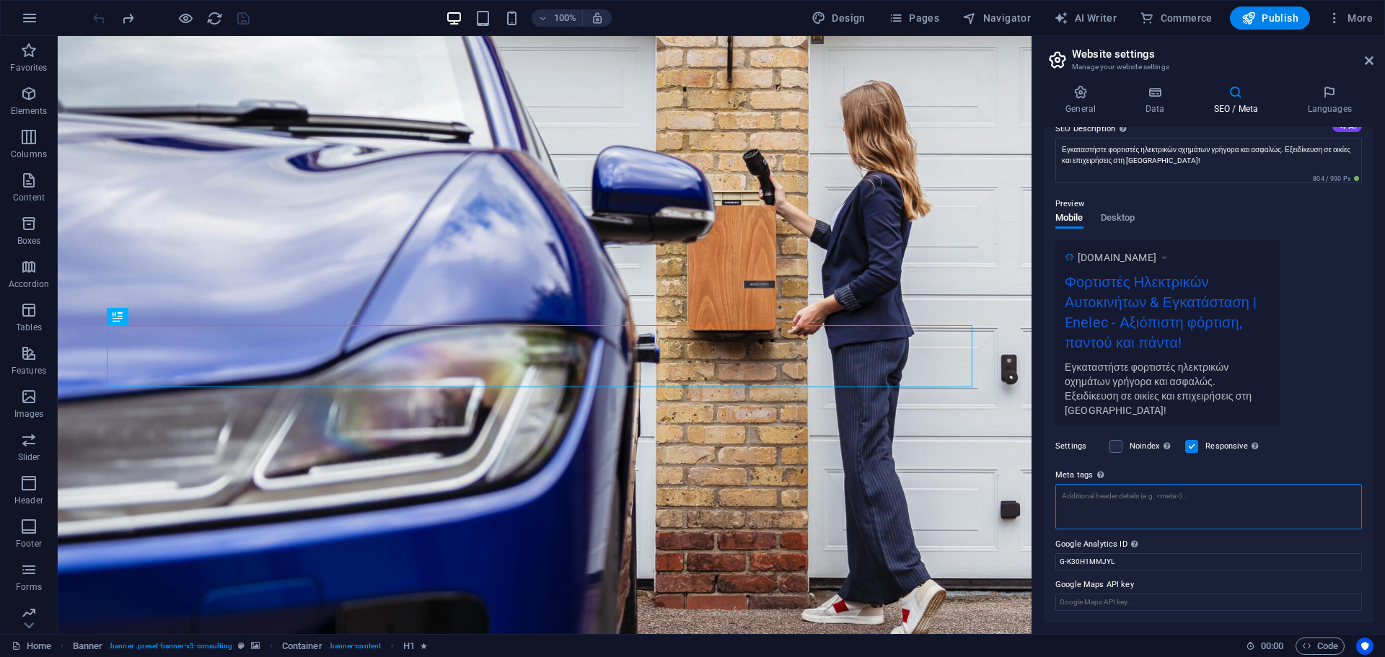
click at [1129, 505] on textarea "Meta tags Enter HTML code here that will be placed inside the tags of your webs…" at bounding box center [1208, 506] width 306 height 45
click at [1100, 466] on div "Enter HTML code here that will be placed inside the tags of your website. Pleas…" at bounding box center [1142, 428] width 115 height 76
click at [1100, 484] on textarea "Meta tags Enter HTML code here that will be placed inside the tags of your webs…" at bounding box center [1208, 512] width 306 height 56
click at [1108, 499] on textarea "Meta tags Enter HTML code here that will be placed inside the tags of your webs…" at bounding box center [1208, 512] width 306 height 56
paste textarea "<!-- Google Tag Manager --> <script>(function(w,d,s,l,i){w[l]=w[l]||[];w[l].pus…"
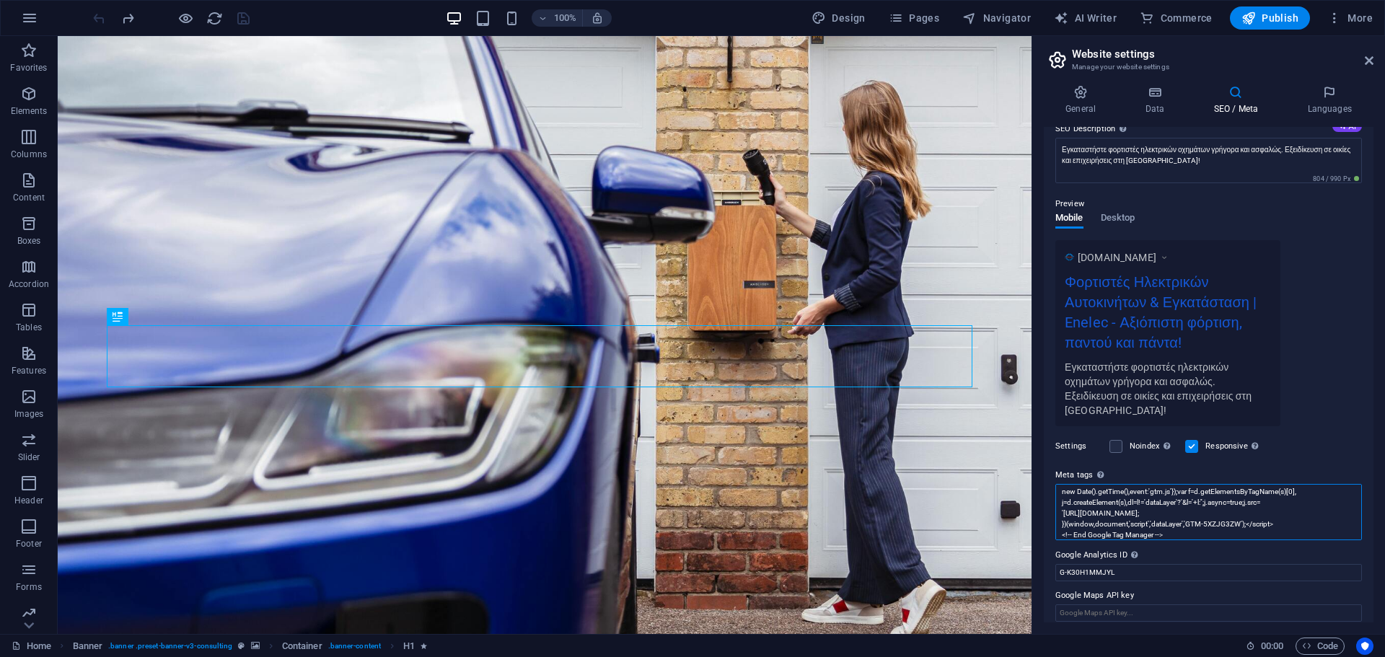
scroll to position [0, 0]
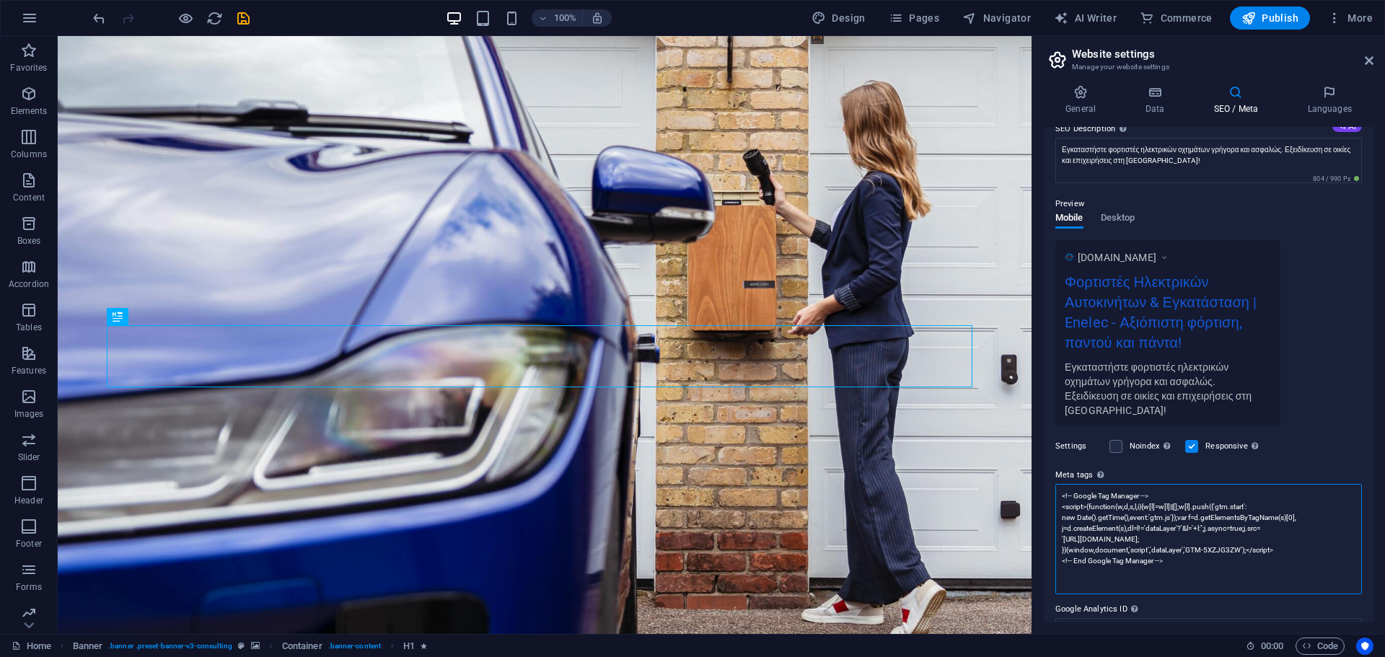
click at [1168, 563] on textarea "<!-- Google Tag Manager --> <script>(function(w,d,s,l,i){w[l]=w[l]||[];w[l].pus…" at bounding box center [1208, 539] width 306 height 110
click at [1110, 587] on textarea "<!-- Google Tag Manager --> <script>(function(w,d,s,l,i){w[l]=w[l]||[];w[l].pus…" at bounding box center [1208, 550] width 306 height 132
paste textarea "<!-- Google Tag Manager (noscript) --> <noscript><iframe src="[URL][DOMAIN_NAME…"
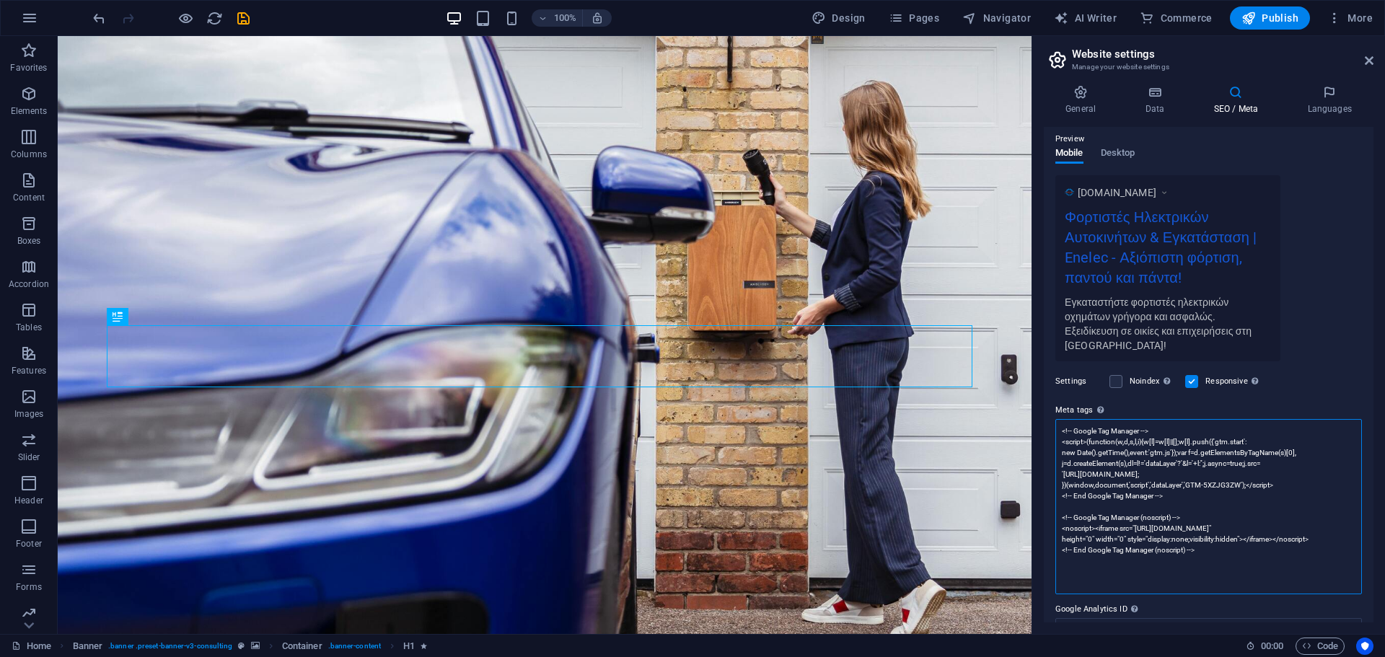
scroll to position [269, 0]
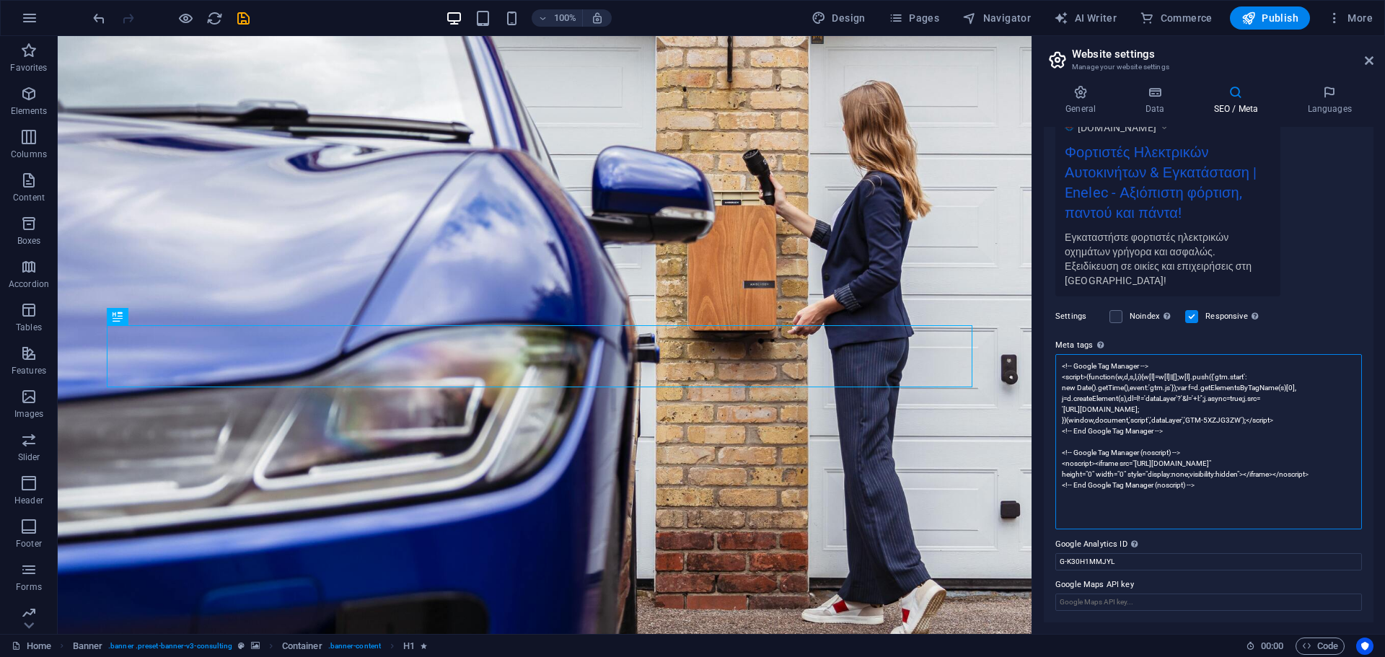
type textarea "<!-- Google Tag Manager --> <script>(function(w,d,s,l,i){w[l]=w[l]||[];w[l].pus…"
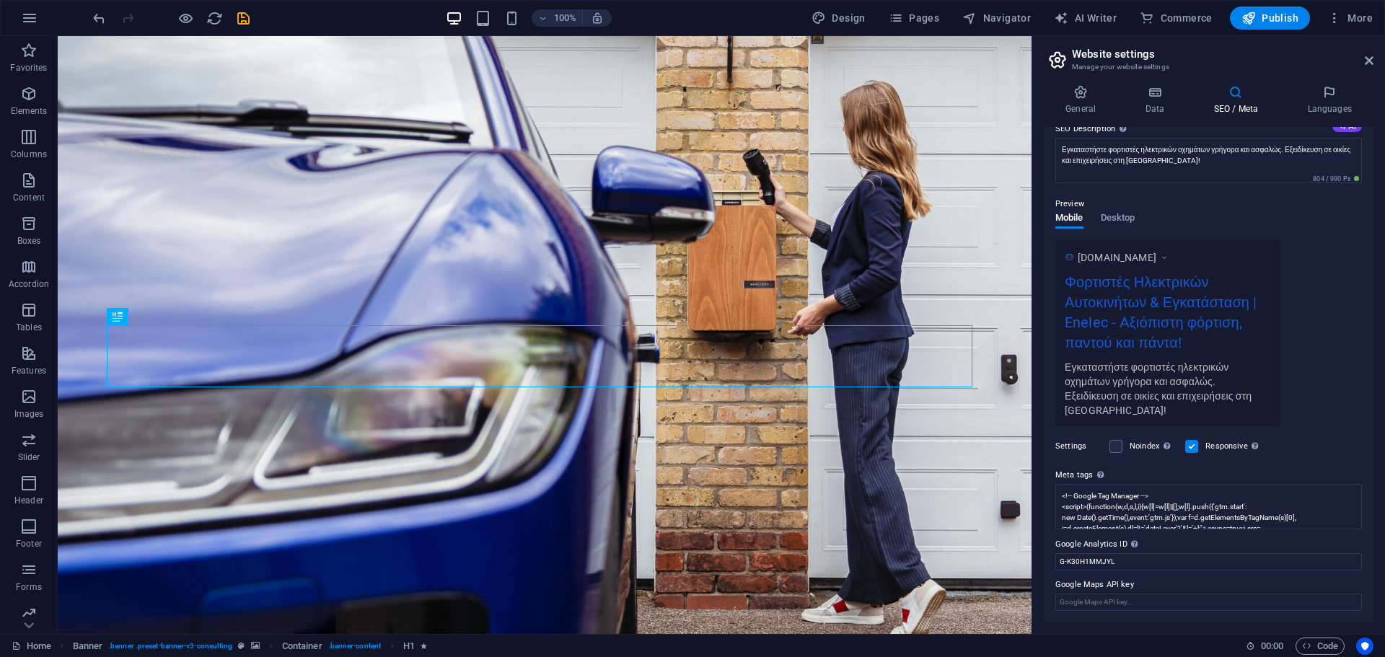
scroll to position [139, 0]
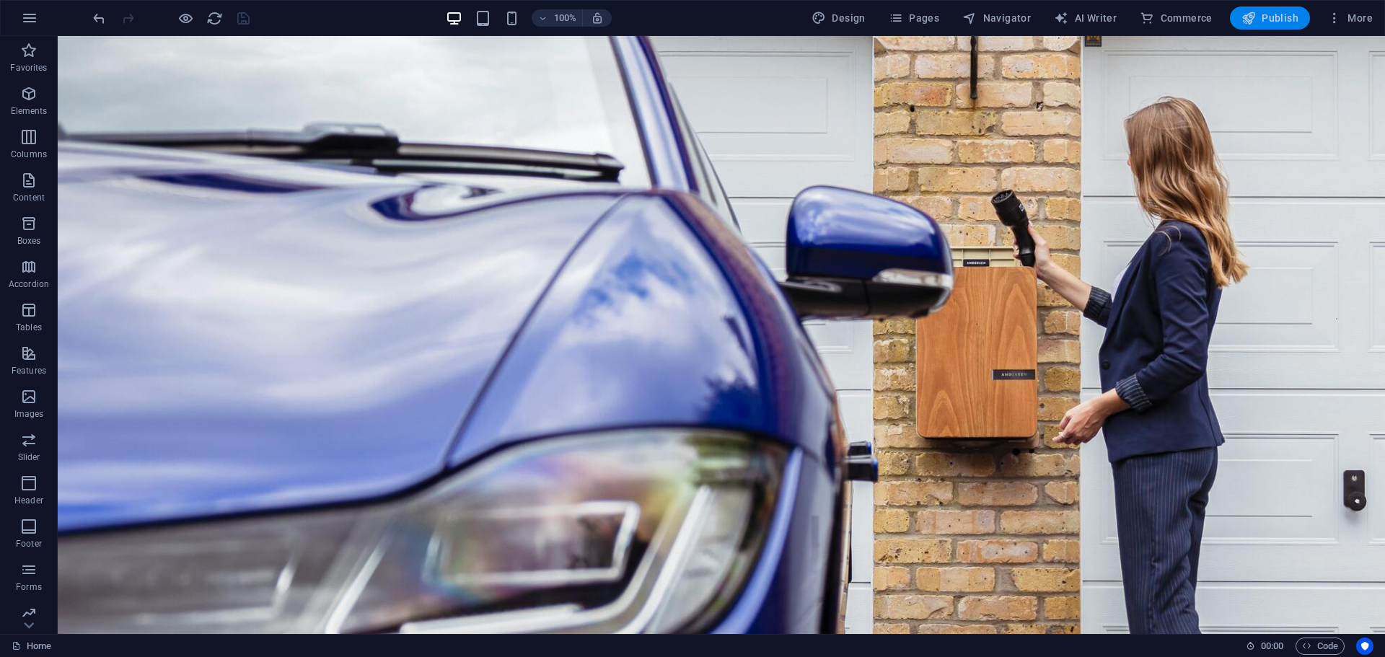
click at [1273, 17] on span "Publish" at bounding box center [1269, 18] width 57 height 14
